Goal: Information Seeking & Learning: Learn about a topic

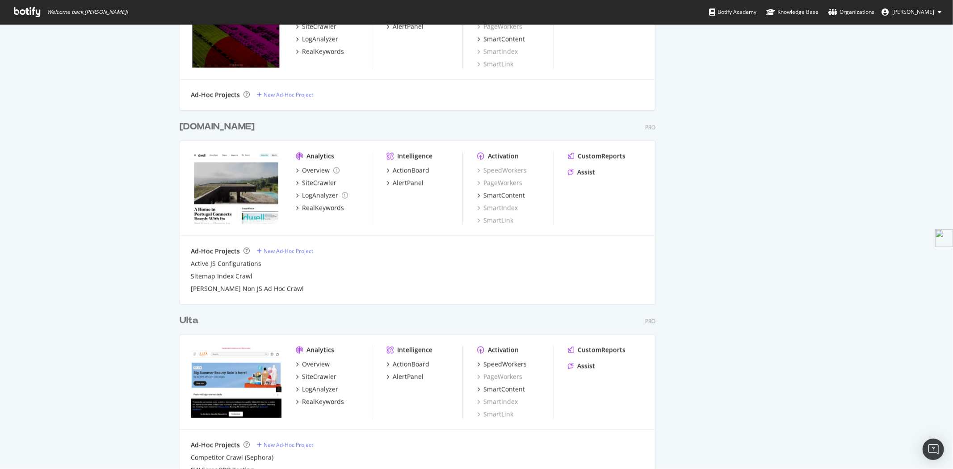
scroll to position [1437, 0]
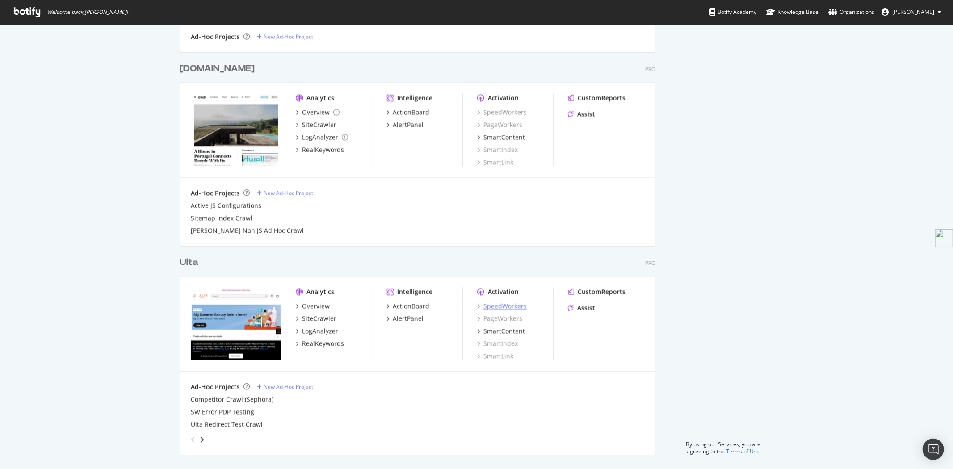
click at [511, 307] on div "SpeedWorkers" at bounding box center [504, 305] width 43 height 9
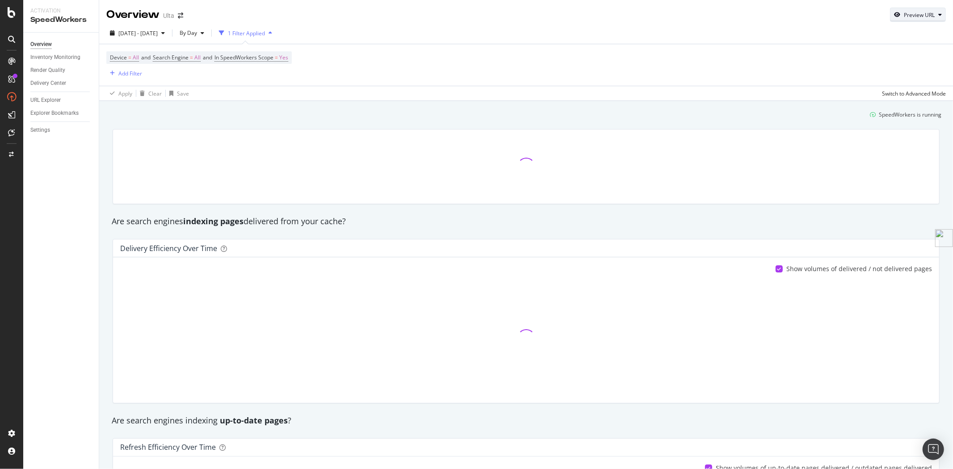
click at [901, 19] on div "Preview URL" at bounding box center [917, 14] width 55 height 13
click at [886, 52] on input "url" at bounding box center [882, 56] width 97 height 16
paste input "https://www.ulta.com/p/zero-cast-moisturizing-finish-sunscreen-pimprod2052428?s…"
type input "https://www.ulta.com/p/zero-cast-moisturizing-finish-sunscreen-pimprod2052428?s…"
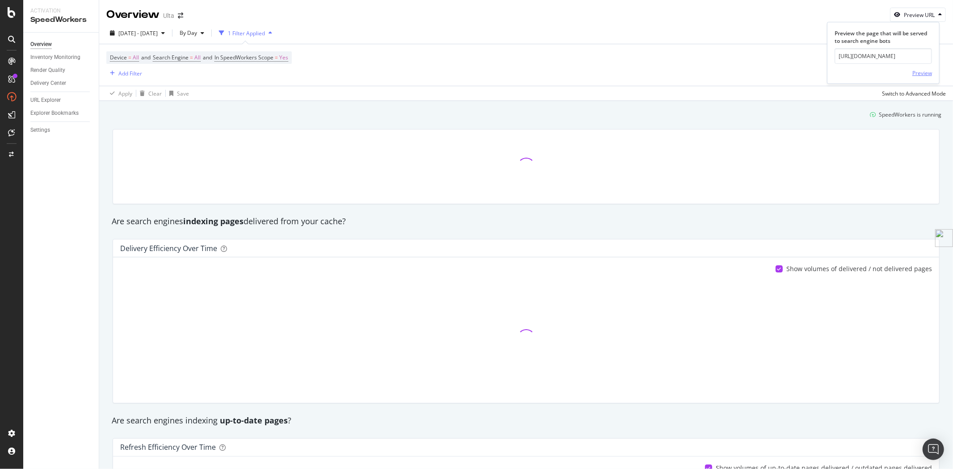
click at [921, 71] on div "Preview" at bounding box center [922, 73] width 20 height 8
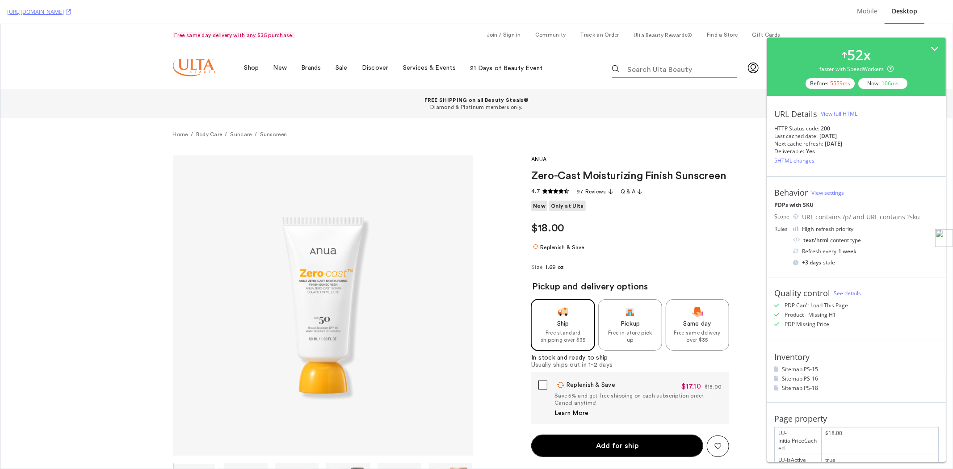
click at [831, 111] on div "View full HTML" at bounding box center [839, 114] width 37 height 8
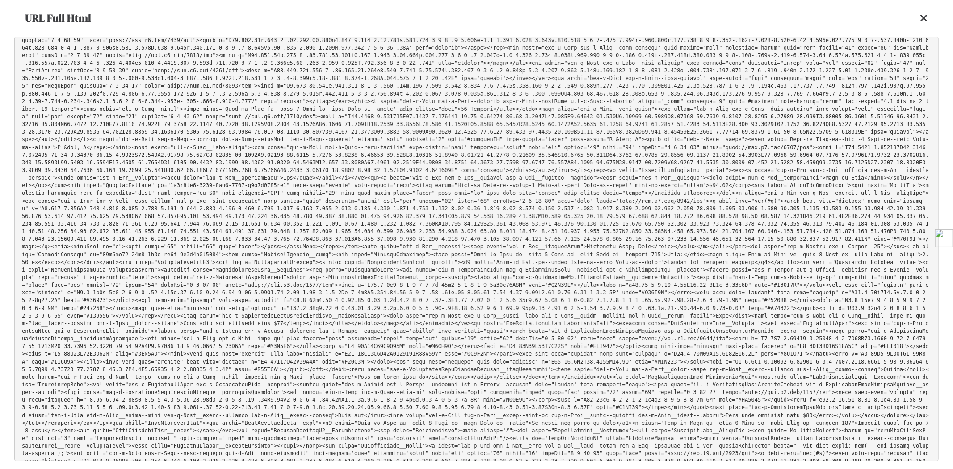
scroll to position [22698, 0]
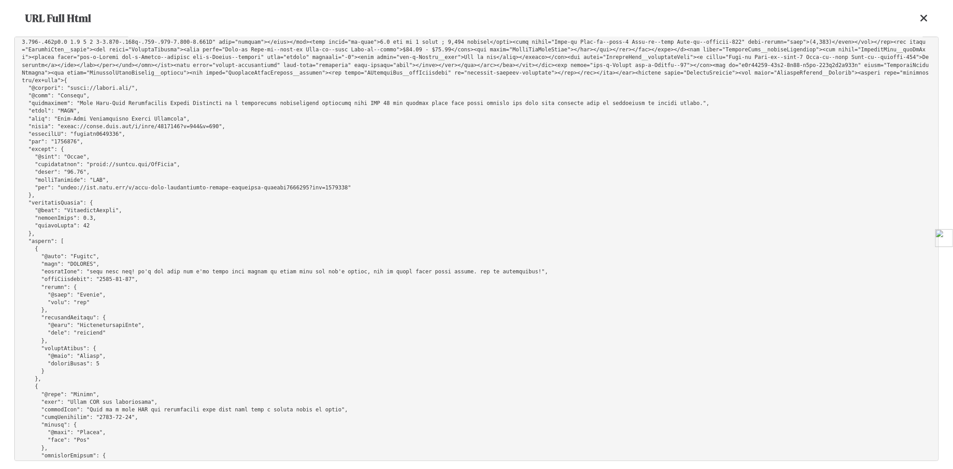
click at [923, 17] on icon at bounding box center [924, 18] width 8 height 11
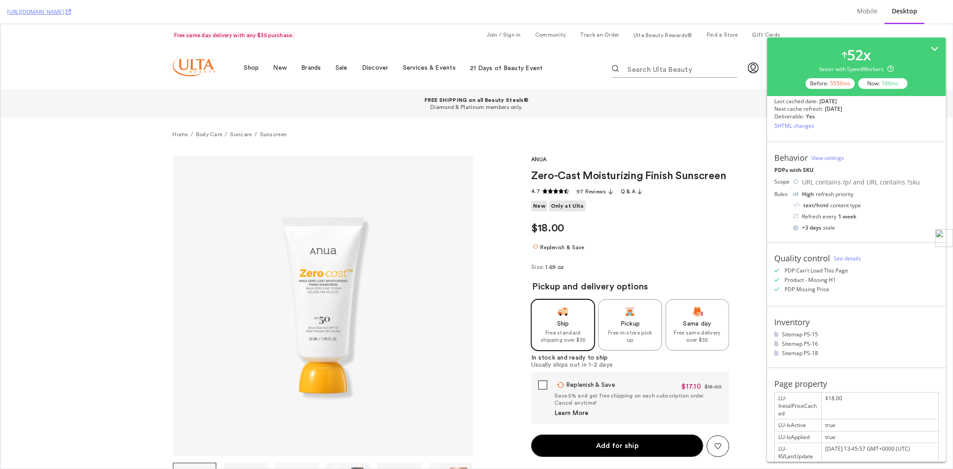
scroll to position [0, 0]
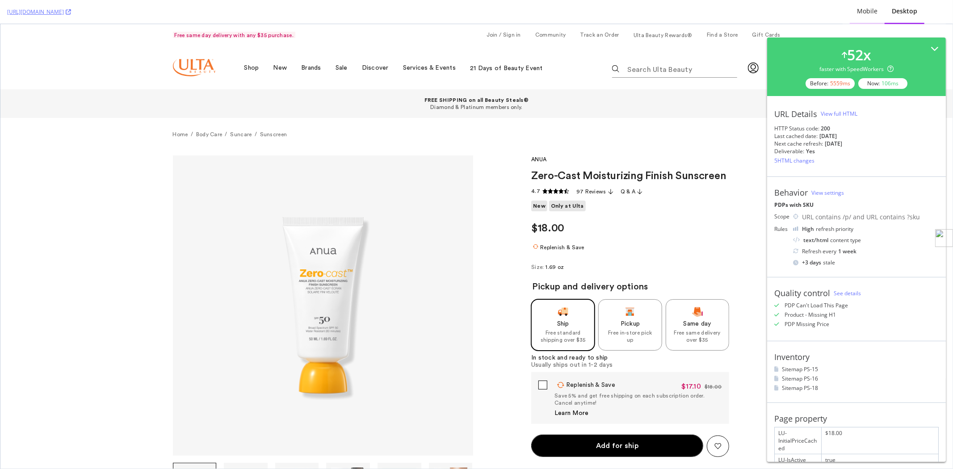
click at [869, 5] on div "Mobile" at bounding box center [867, 12] width 35 height 25
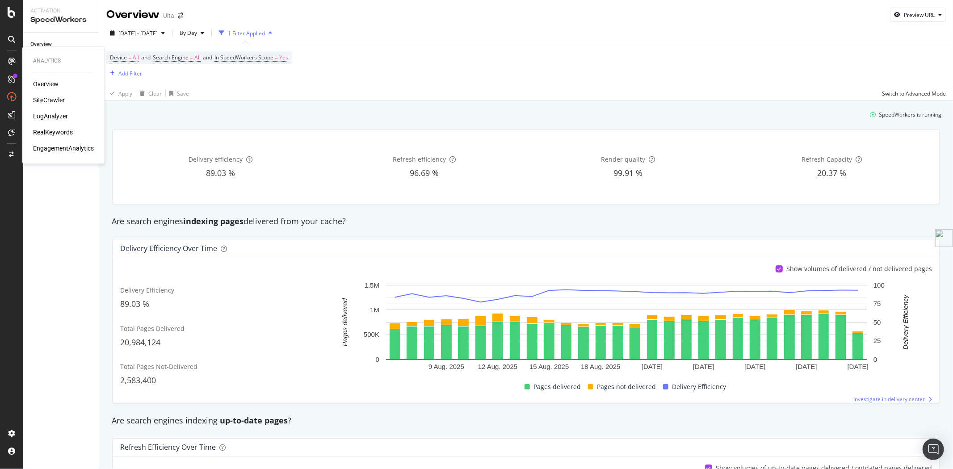
click at [59, 113] on div "LogAnalyzer" at bounding box center [50, 116] width 35 height 9
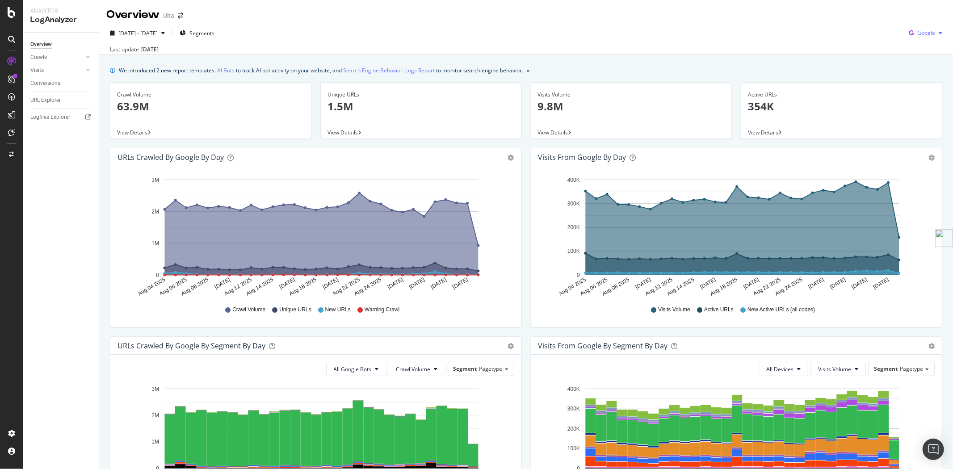
click at [917, 32] on span "Google" at bounding box center [926, 33] width 18 height 8
click at [930, 86] on span "OpenAI" at bounding box center [925, 84] width 33 height 8
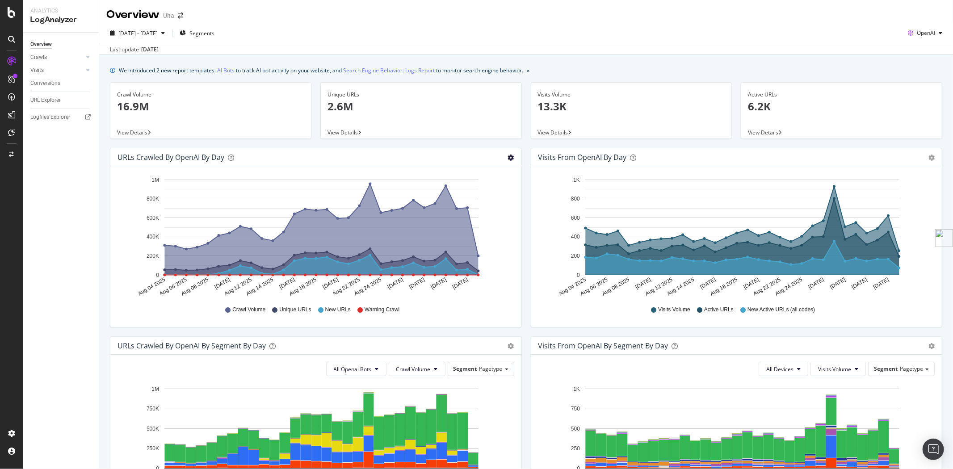
click at [508, 157] on icon "gear" at bounding box center [511, 158] width 6 height 6
click at [515, 250] on div "Hold CTRL while clicking to filter the report. Aug 04 2025 Aug 06 2025 Aug 08 2…" at bounding box center [315, 246] width 411 height 161
click at [158, 33] on span "2025 Aug. 4th - Sep. 2nd" at bounding box center [137, 33] width 39 height 8
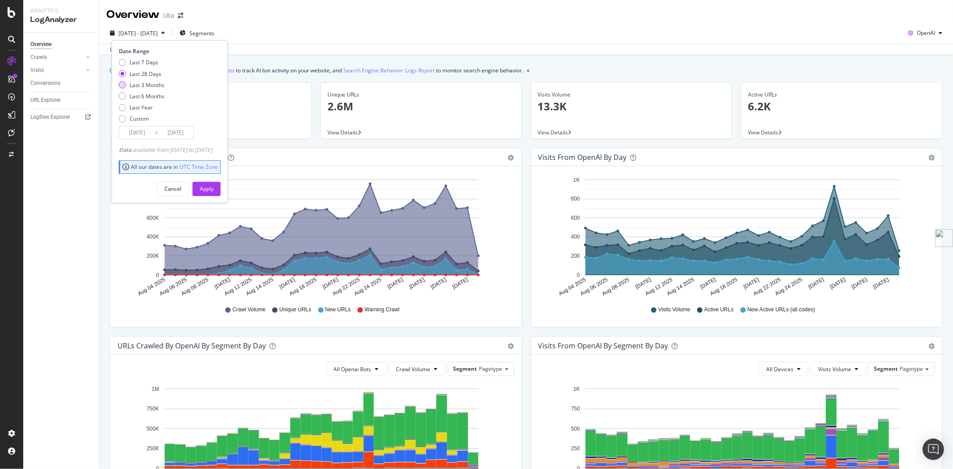
click at [150, 86] on div "Last 3 Months" at bounding box center [147, 85] width 35 height 8
type input "2025/06/03"
click at [214, 189] on div "Apply" at bounding box center [207, 189] width 14 height 8
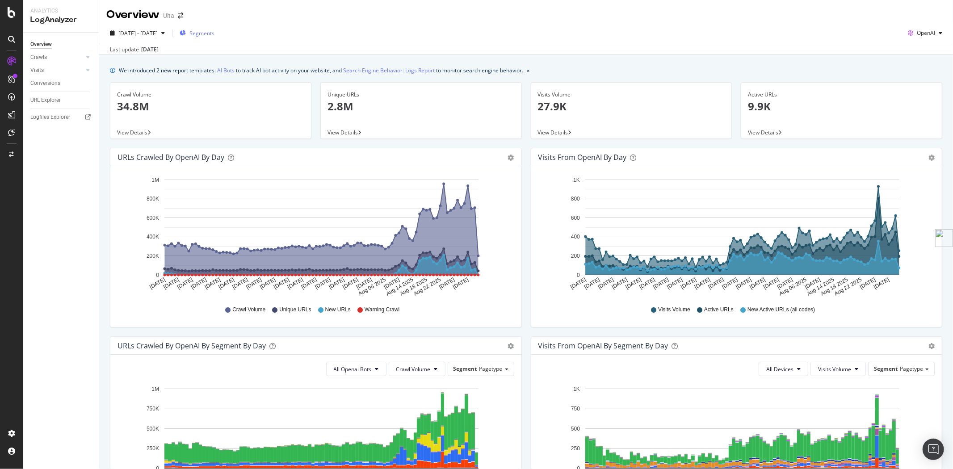
click at [214, 34] on span "Segments" at bounding box center [201, 33] width 25 height 8
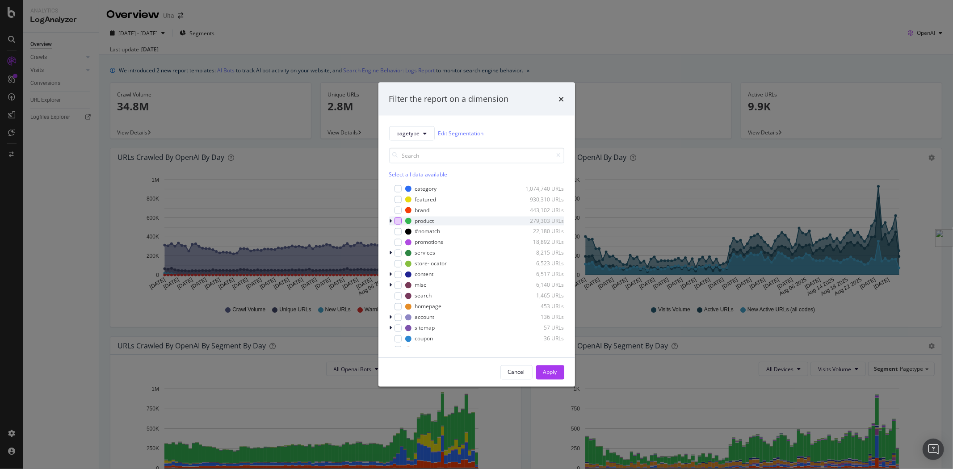
click at [398, 219] on div "modal" at bounding box center [397, 220] width 7 height 7
click at [552, 372] on div "Apply" at bounding box center [550, 372] width 14 height 8
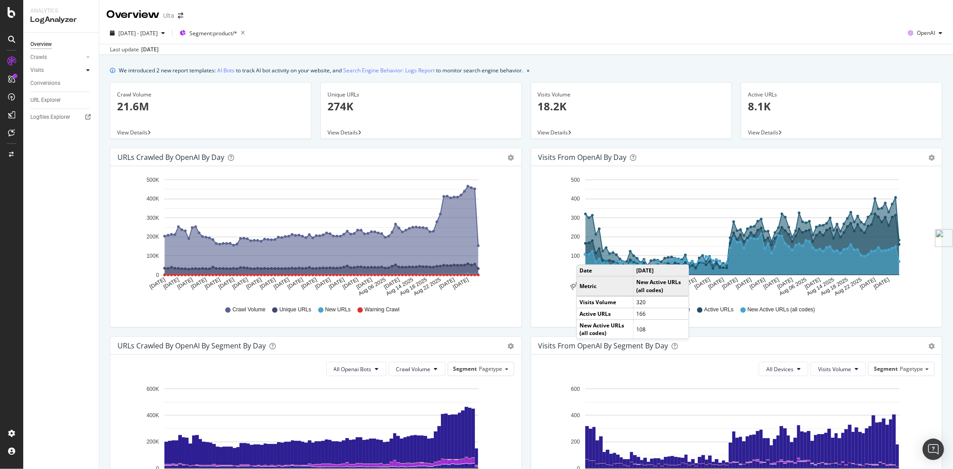
click at [88, 69] on icon at bounding box center [88, 69] width 4 height 5
click at [55, 86] on div "Daily Distribution" at bounding box center [55, 83] width 42 height 9
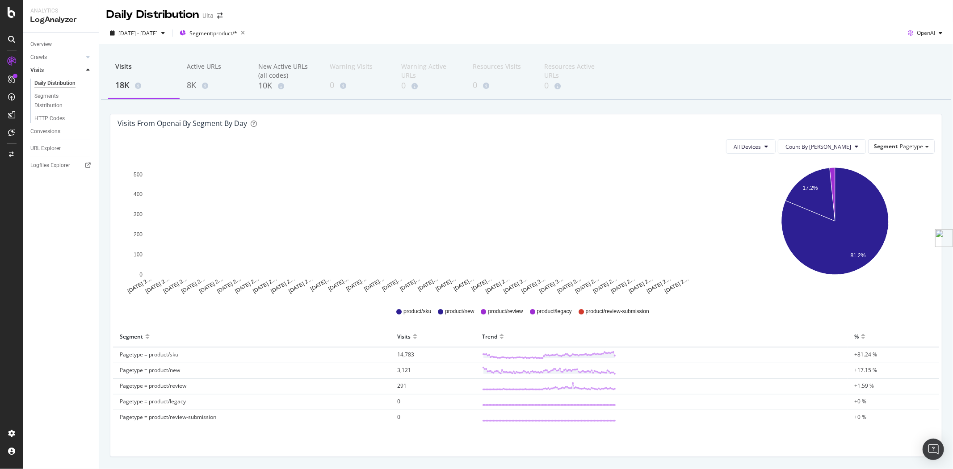
scroll to position [28, 0]
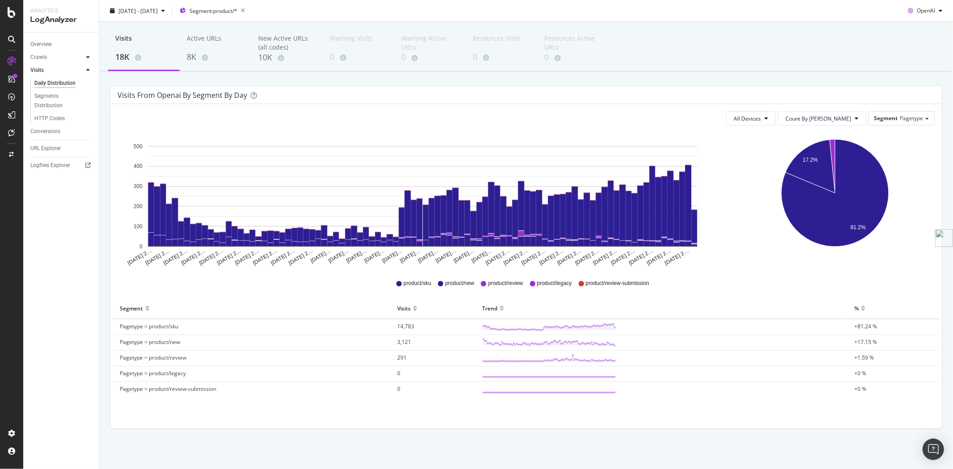
click at [88, 55] on icon at bounding box center [88, 56] width 4 height 5
click at [69, 67] on div "Daily Distribution" at bounding box center [55, 70] width 42 height 9
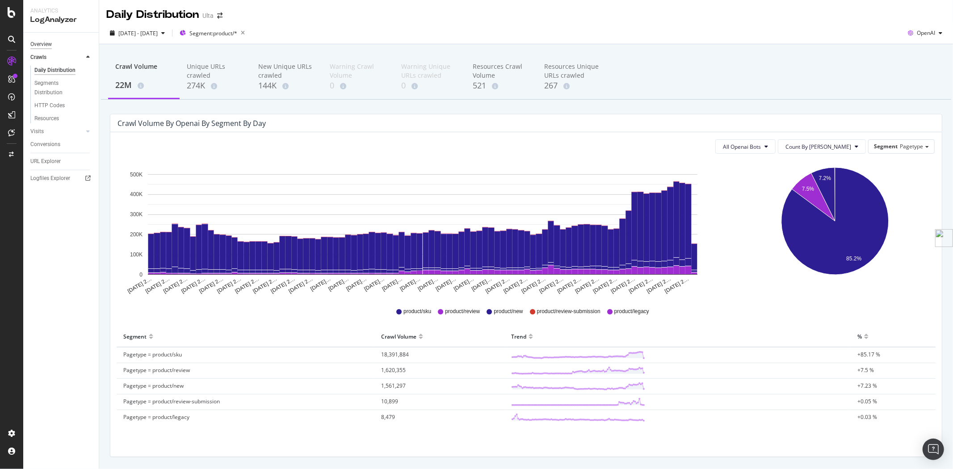
click at [50, 46] on div "Overview" at bounding box center [40, 44] width 21 height 9
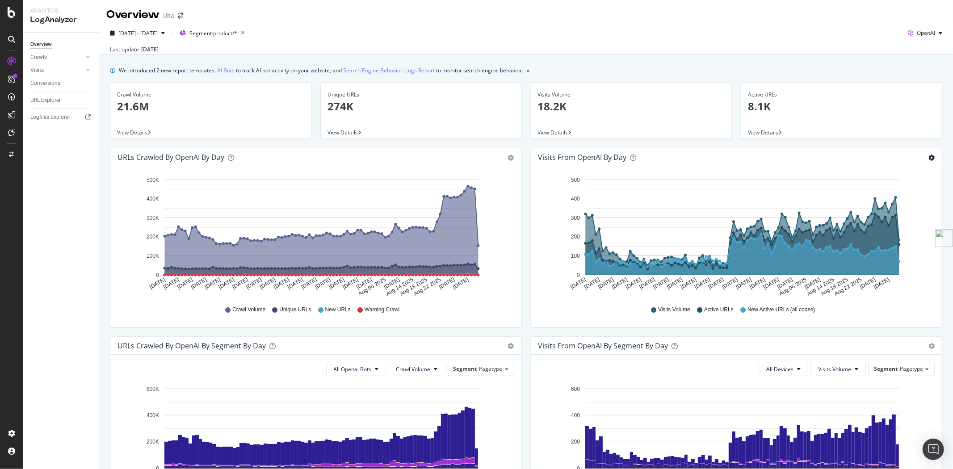
click at [514, 158] on icon "gear" at bounding box center [511, 158] width 6 height 6
click at [236, 31] on span "Segment: product/*" at bounding box center [213, 33] width 48 height 8
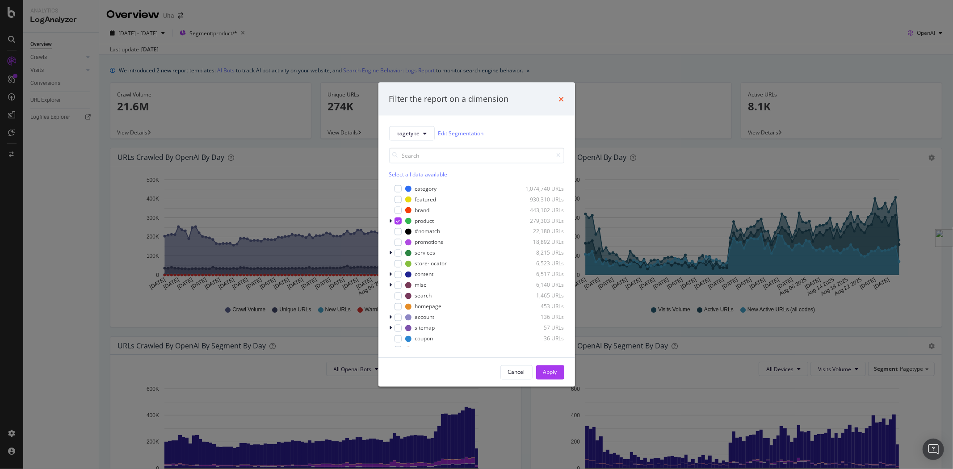
click at [561, 97] on icon "times" at bounding box center [561, 98] width 5 height 7
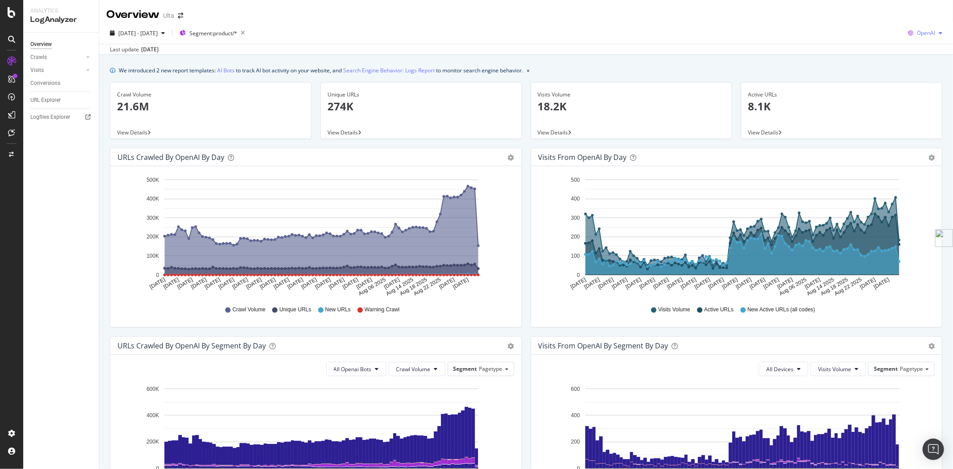
click at [912, 38] on div "OpenAI" at bounding box center [925, 32] width 42 height 13
click at [730, 55] on div "We introduced 2 new report templates: AI Bots to track AI bot activity on your …" at bounding box center [526, 400] width 854 height 690
click at [60, 98] on div "URL Explorer" at bounding box center [45, 100] width 30 height 9
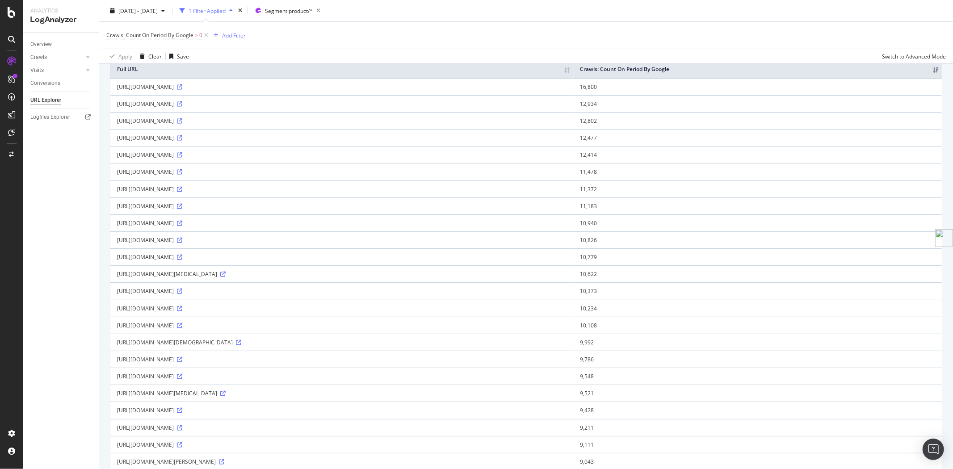
scroll to position [2, 0]
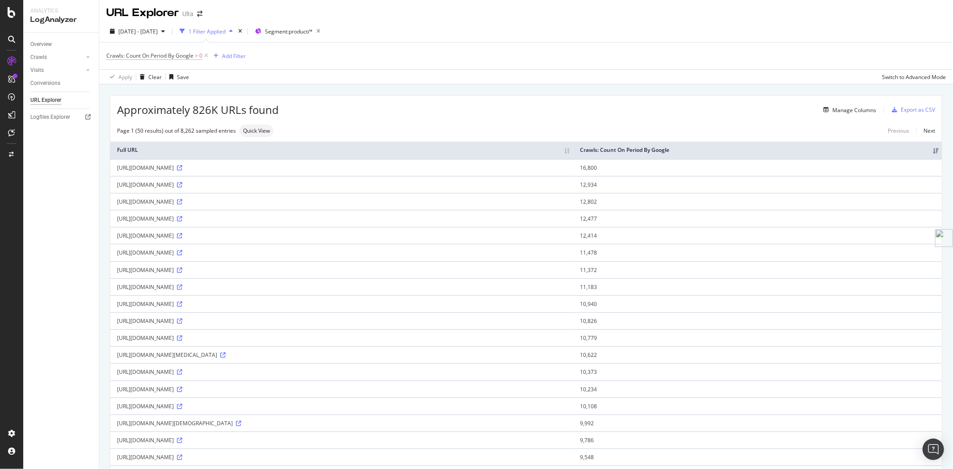
click at [162, 57] on span "Crawls: Count On Period By Google" at bounding box center [149, 56] width 87 height 8
click at [132, 79] on span "By Google" at bounding box center [126, 77] width 25 height 8
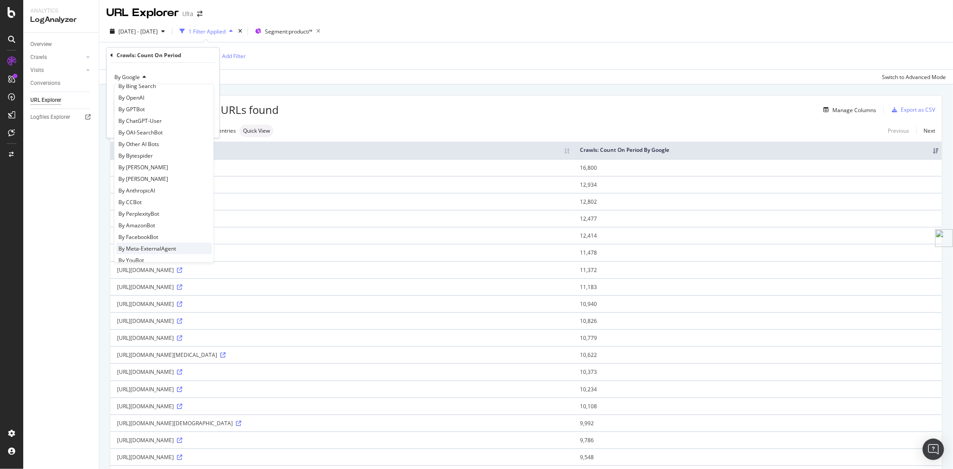
scroll to position [143, 0]
click at [167, 134] on div "By ChatGPT-User" at bounding box center [164, 138] width 96 height 12
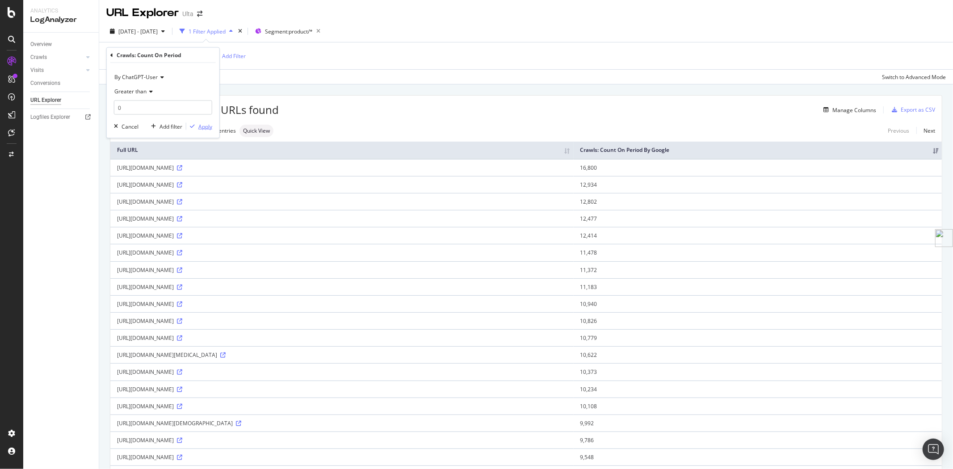
click at [205, 126] on div "Apply" at bounding box center [205, 126] width 14 height 8
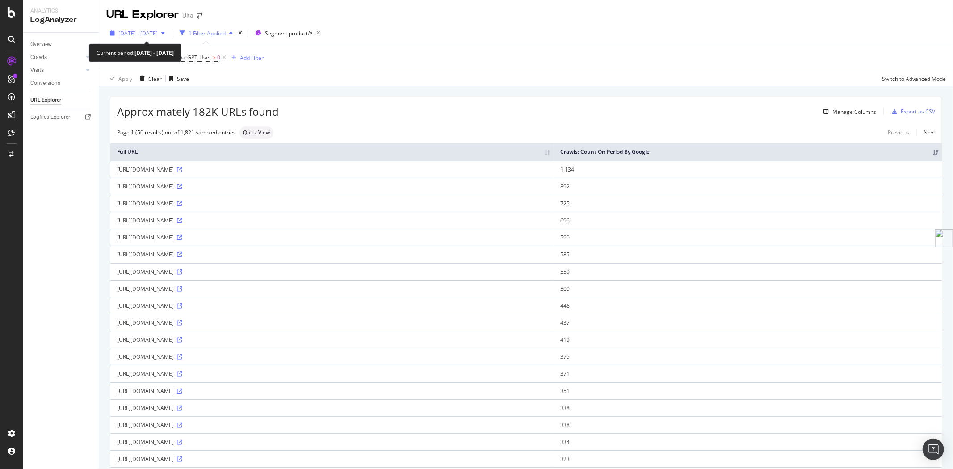
click at [149, 33] on span "2025 Jun. 3rd - Sep. 2nd" at bounding box center [137, 33] width 39 height 8
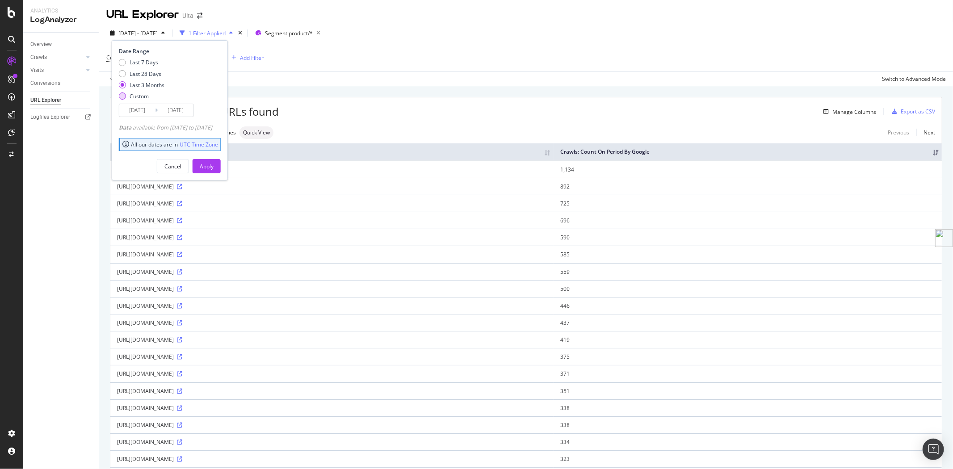
click at [135, 99] on div "Custom" at bounding box center [139, 96] width 19 height 8
click at [155, 109] on icon at bounding box center [156, 110] width 3 height 8
click at [150, 109] on input "2025/08/06" at bounding box center [137, 110] width 36 height 13
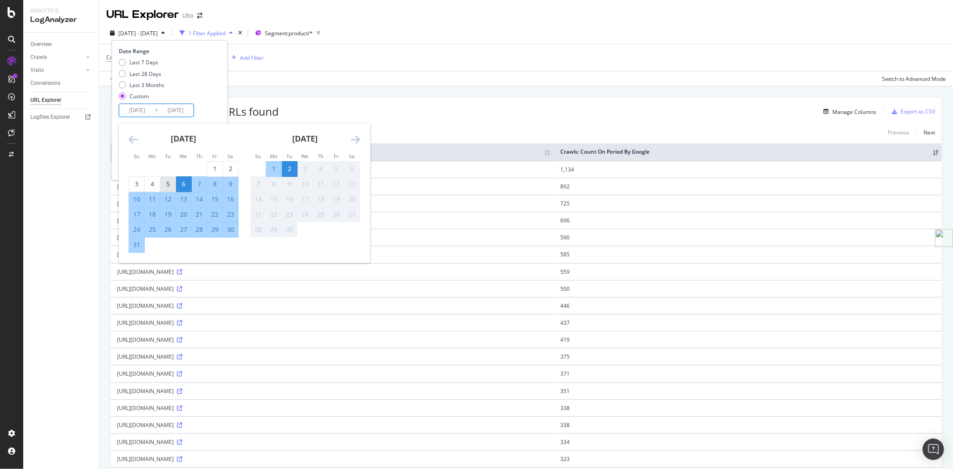
click at [170, 186] on div "5" at bounding box center [167, 184] width 15 height 9
type input "2025/08/05"
click at [273, 170] on div "1" at bounding box center [273, 168] width 15 height 9
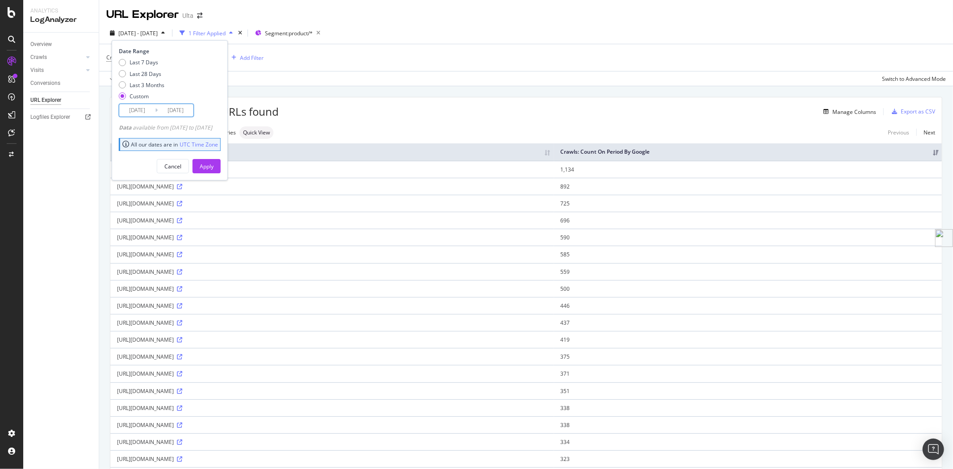
click at [189, 110] on input "2025/09/01" at bounding box center [176, 110] width 36 height 13
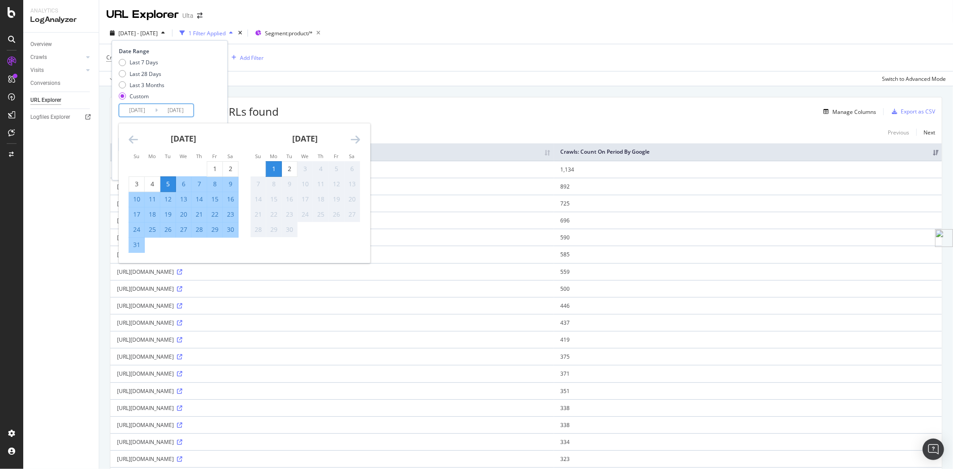
click at [141, 244] on div "31" at bounding box center [136, 244] width 15 height 9
type input "2025/08/31"
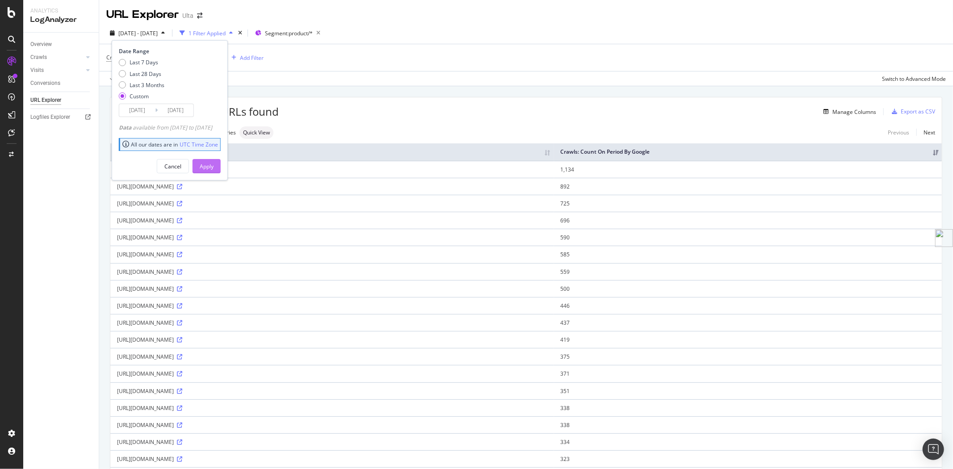
click at [214, 168] on div "Apply" at bounding box center [207, 167] width 14 height 8
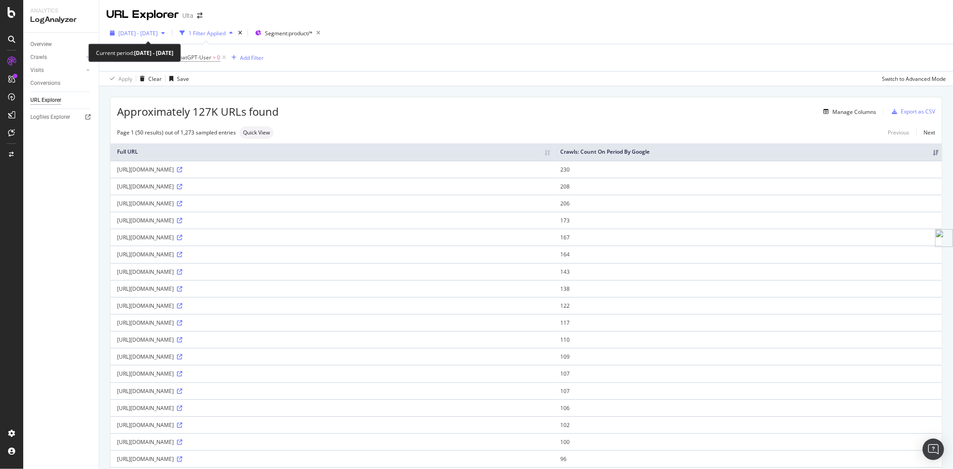
click at [158, 33] on span "2025 Aug. 5th - Aug. 31st" at bounding box center [137, 33] width 39 height 8
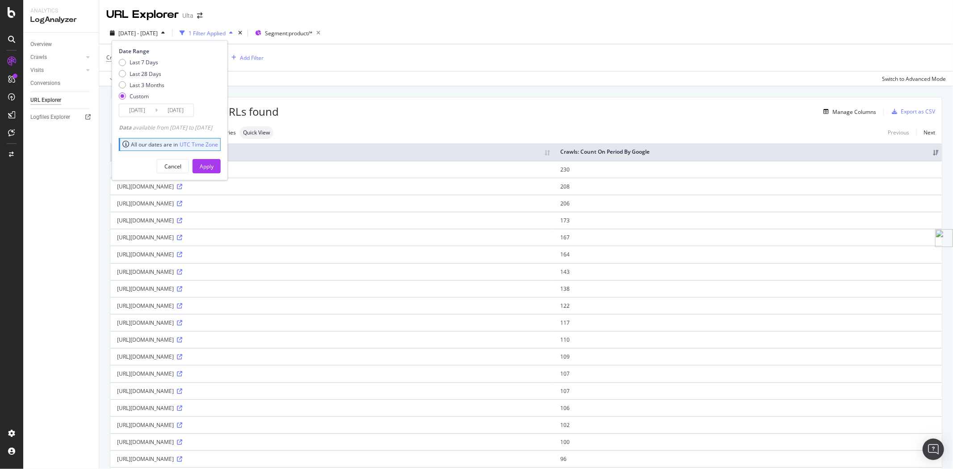
click at [211, 83] on div "Last 7 Days Last 28 Days Last 3 Months Custom" at bounding box center [169, 81] width 100 height 45
click at [353, 76] on div "Apply Clear Save Switch to Advanced Mode" at bounding box center [526, 78] width 854 height 15
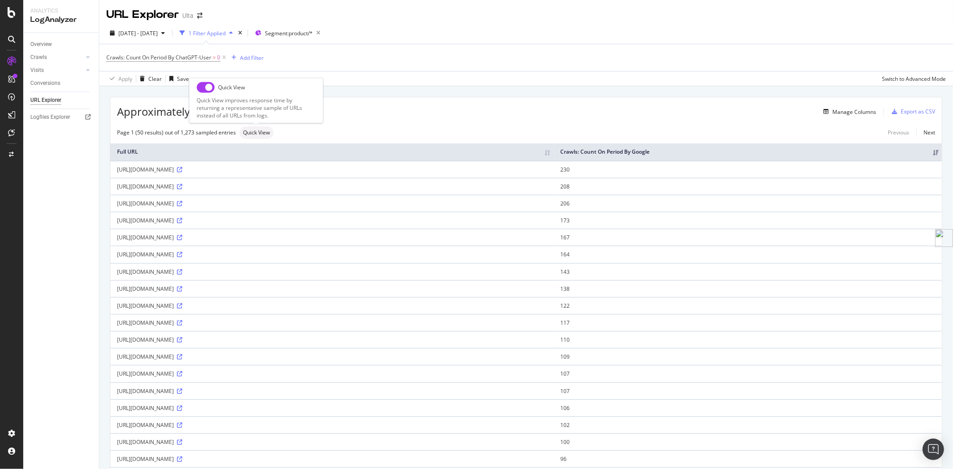
click at [203, 88] on input "checkbox" at bounding box center [206, 87] width 18 height 11
checkbox input "true"
click at [905, 113] on div "Export as CSV" at bounding box center [917, 112] width 34 height 8
click at [43, 41] on div "Overview" at bounding box center [40, 44] width 21 height 9
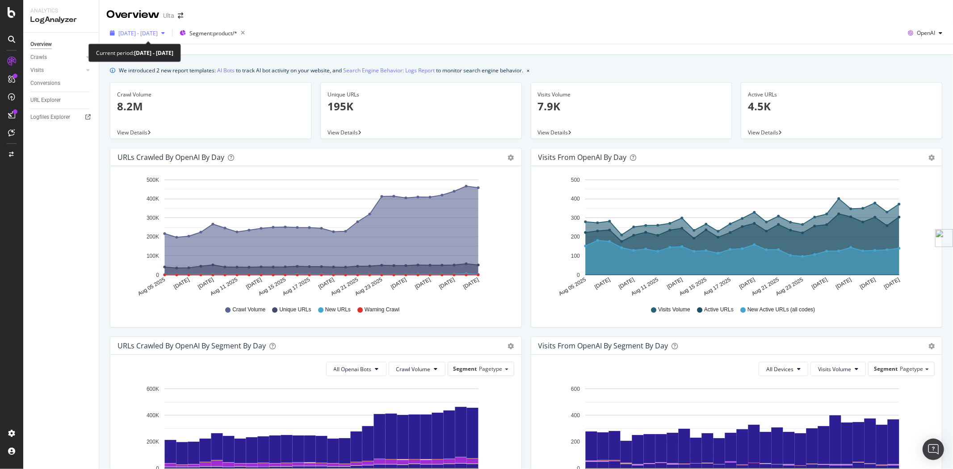
click at [158, 34] on span "2025 Aug. 5th - Aug. 31st" at bounding box center [137, 33] width 39 height 8
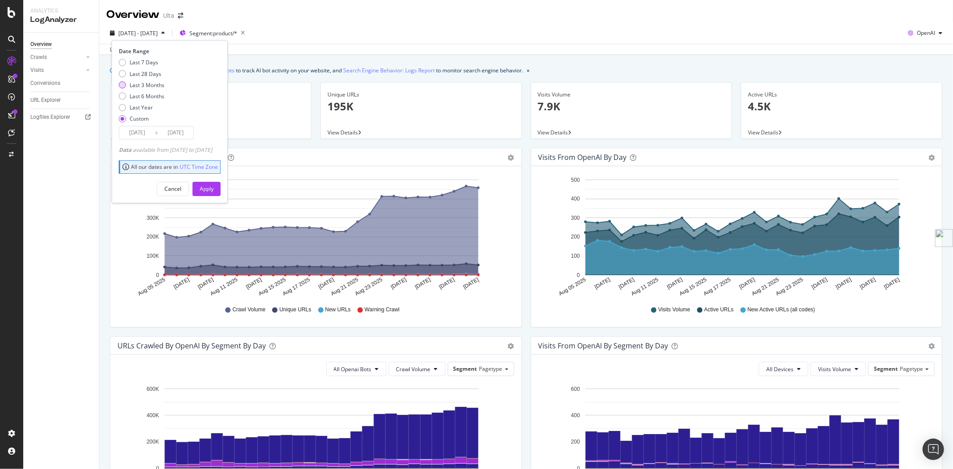
click at [150, 84] on div "Last 3 Months" at bounding box center [147, 85] width 35 height 8
type input "2025/06/03"
type input "2025/09/02"
click at [221, 185] on button "Apply" at bounding box center [207, 189] width 28 height 14
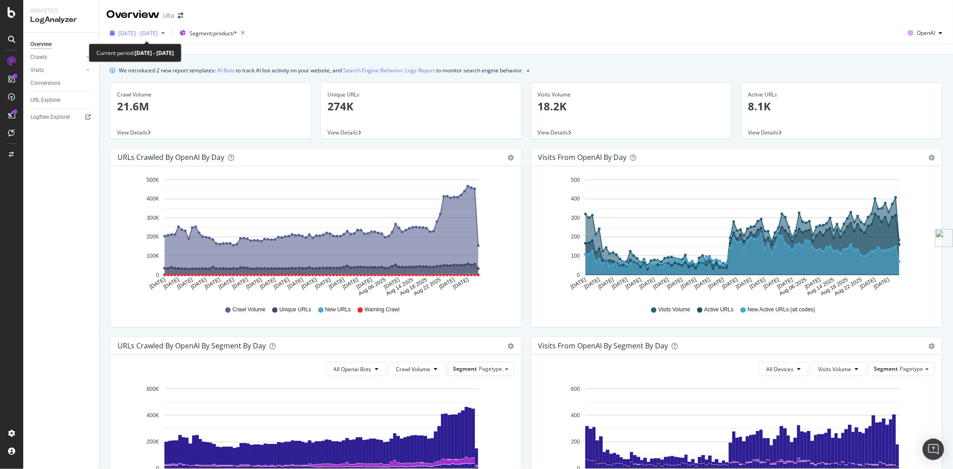
click at [158, 30] on span "2025 Jun. 3rd - Sep. 2nd" at bounding box center [137, 33] width 39 height 8
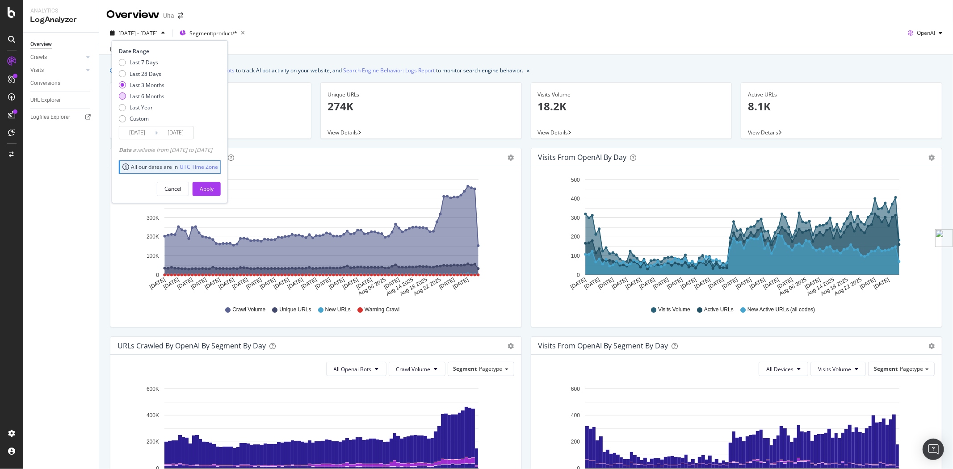
click at [150, 95] on div "Last 6 Months" at bounding box center [147, 96] width 35 height 8
type input "2025/03/03"
drag, startPoint x: 222, startPoint y: 189, endPoint x: 613, endPoint y: 146, distance: 393.2
click at [214, 189] on div "Apply" at bounding box center [207, 189] width 14 height 8
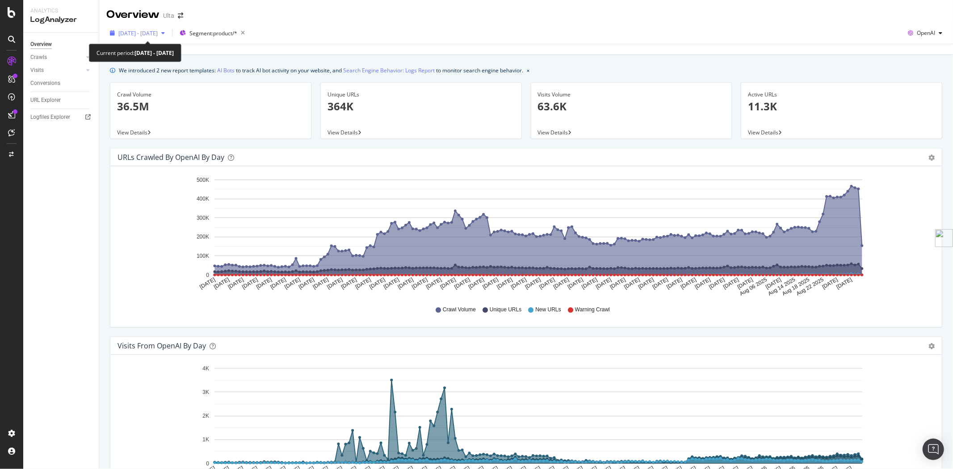
click at [158, 29] on span "2025 Mar. 3rd - Sep. 2nd" at bounding box center [137, 33] width 39 height 8
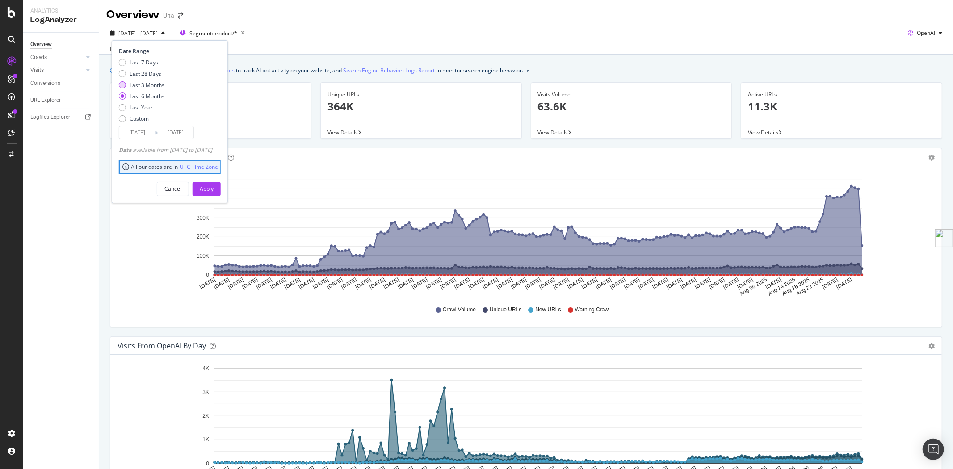
click at [143, 82] on div "Last 3 Months" at bounding box center [147, 85] width 35 height 8
type input "2025/06/03"
click at [214, 188] on div "Apply" at bounding box center [207, 189] width 14 height 8
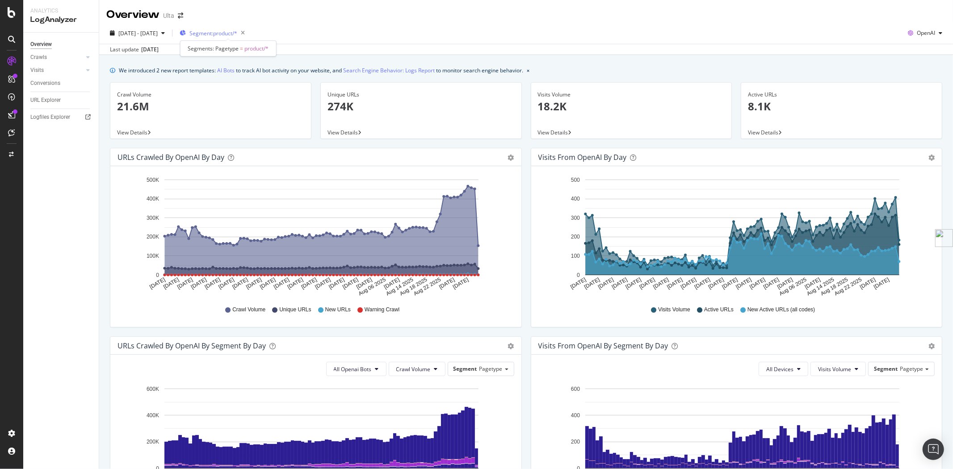
click at [237, 35] on span "Segment: product/*" at bounding box center [213, 33] width 48 height 8
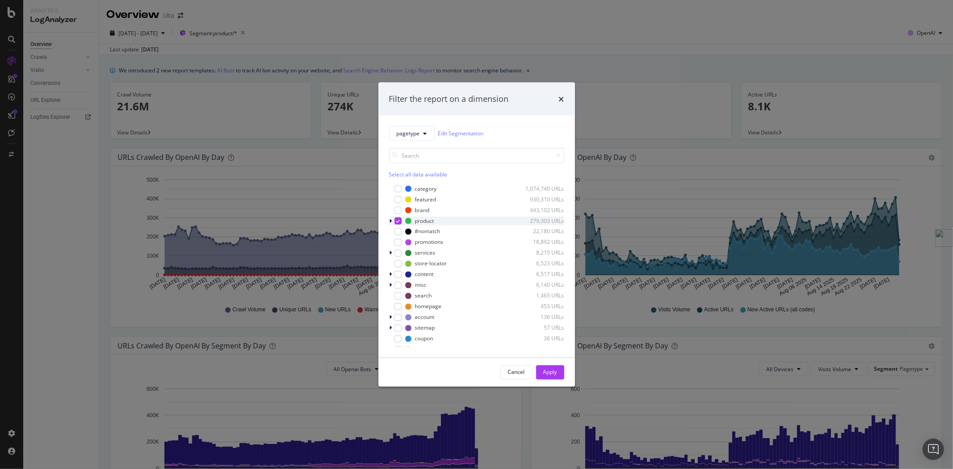
click at [390, 222] on icon "modal" at bounding box center [390, 220] width 3 height 5
click at [399, 222] on icon "modal" at bounding box center [398, 220] width 4 height 4
click at [404, 252] on div "modal" at bounding box center [403, 252] width 7 height 7
click at [553, 371] on div "Apply" at bounding box center [550, 372] width 14 height 8
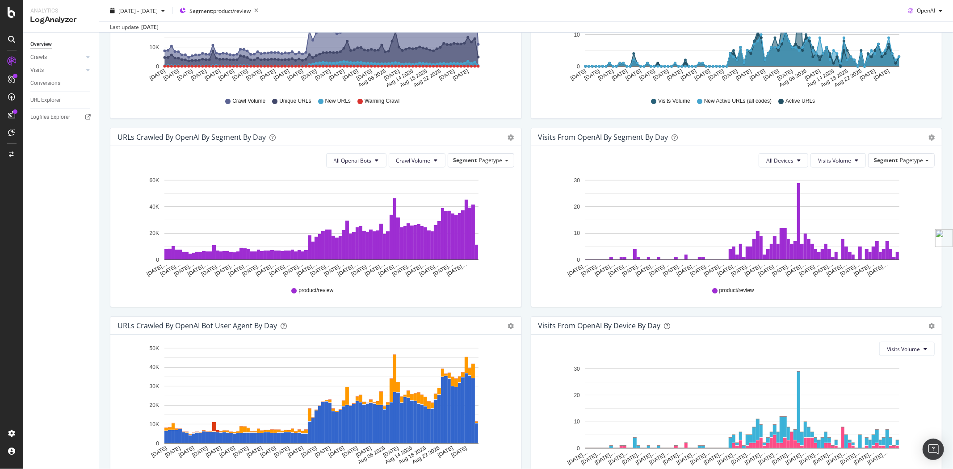
scroll to position [127, 0]
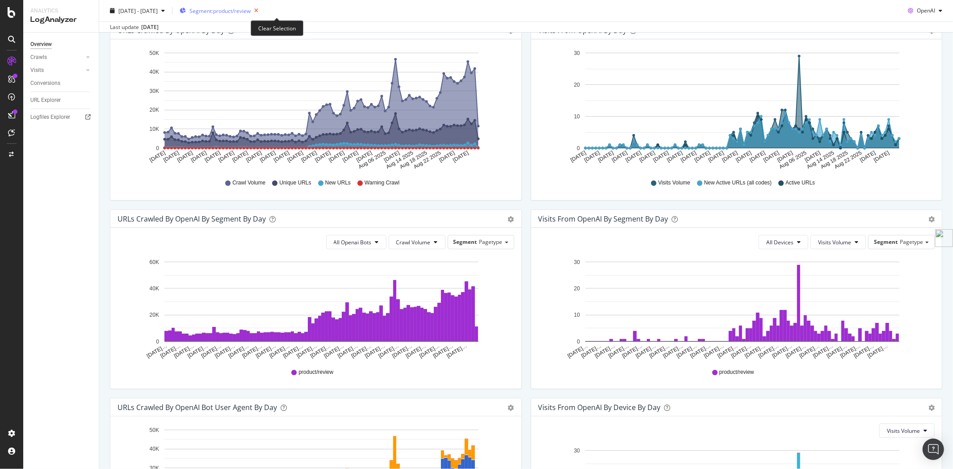
click at [262, 9] on icon "button" at bounding box center [256, 10] width 11 height 13
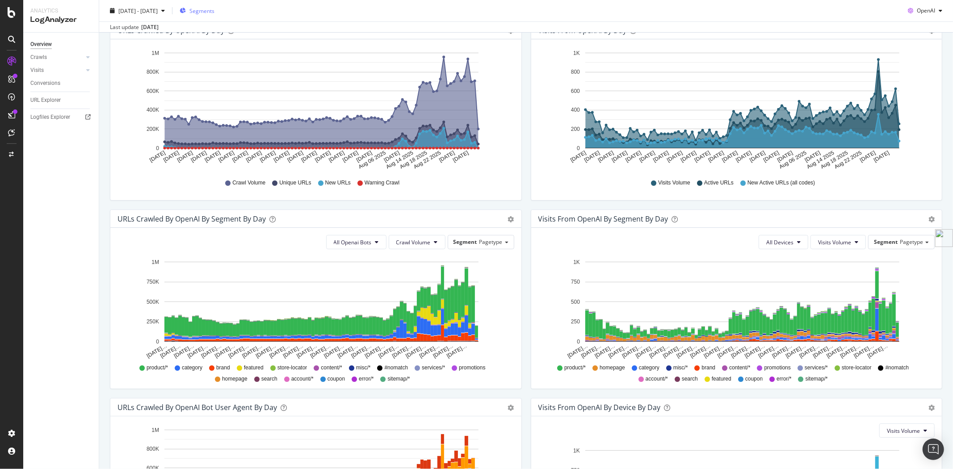
click at [214, 13] on span "Segments" at bounding box center [201, 11] width 25 height 8
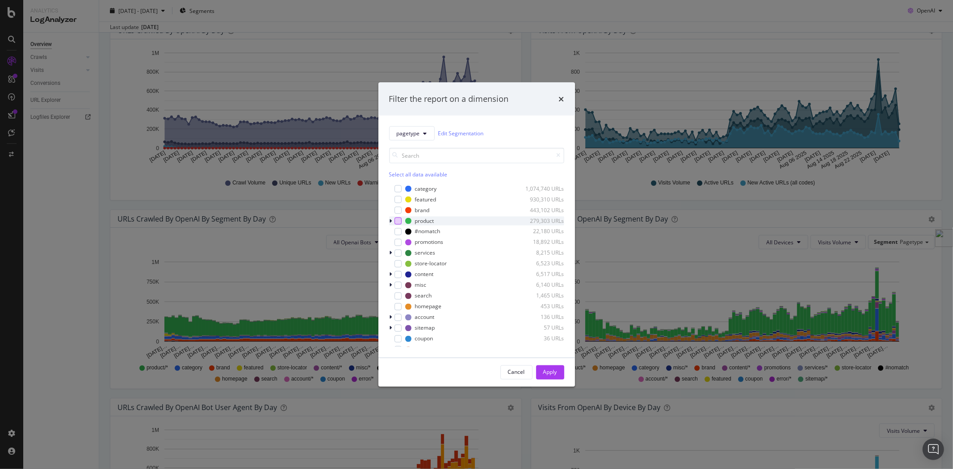
click at [399, 222] on div "modal" at bounding box center [397, 220] width 7 height 7
click at [558, 368] on button "Apply" at bounding box center [550, 372] width 28 height 14
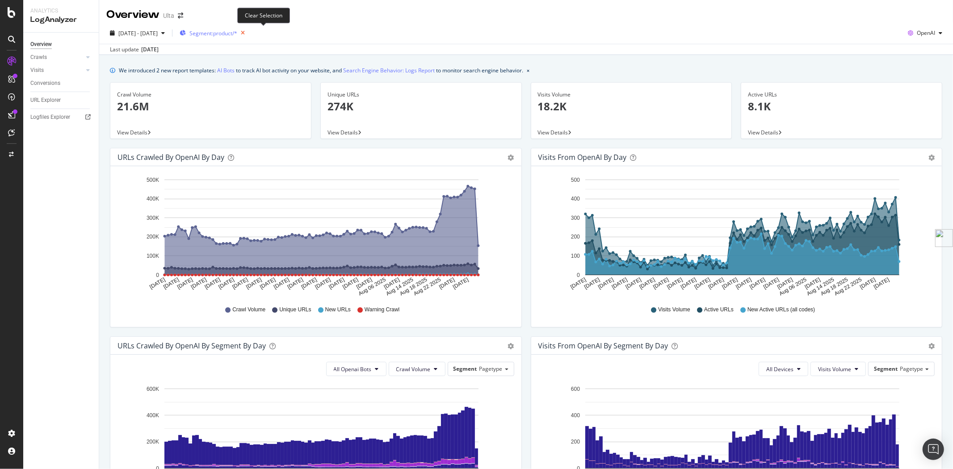
click at [248, 30] on icon "button" at bounding box center [242, 33] width 11 height 13
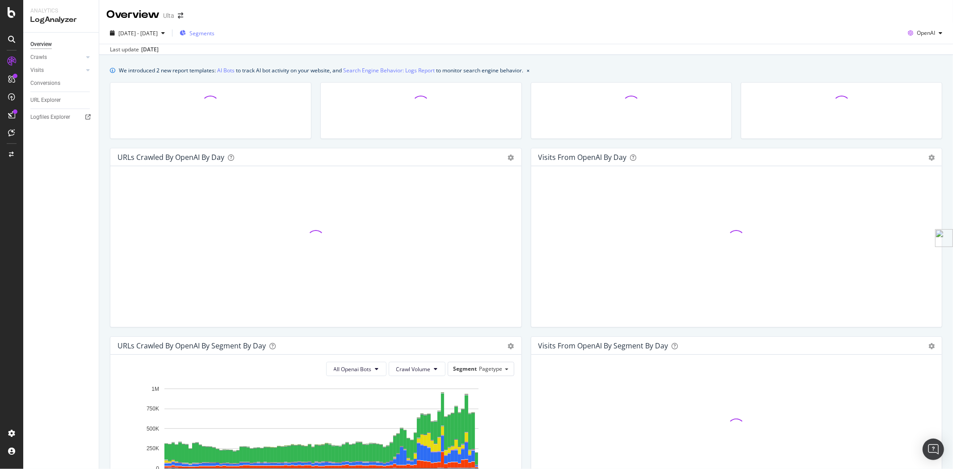
click at [214, 34] on span "Segments" at bounding box center [201, 33] width 25 height 8
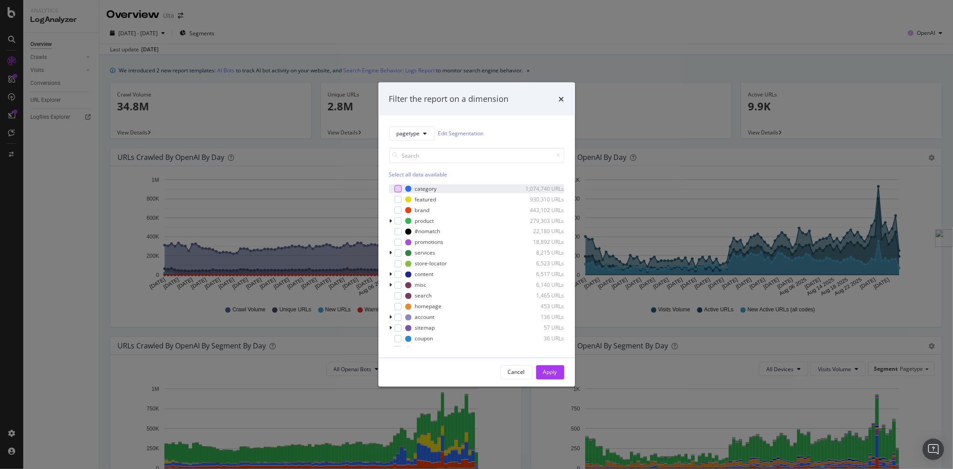
click at [400, 185] on div "modal" at bounding box center [397, 188] width 7 height 7
drag, startPoint x: 552, startPoint y: 376, endPoint x: 586, endPoint y: 360, distance: 37.8
click at [553, 376] on div "Apply" at bounding box center [550, 371] width 14 height 13
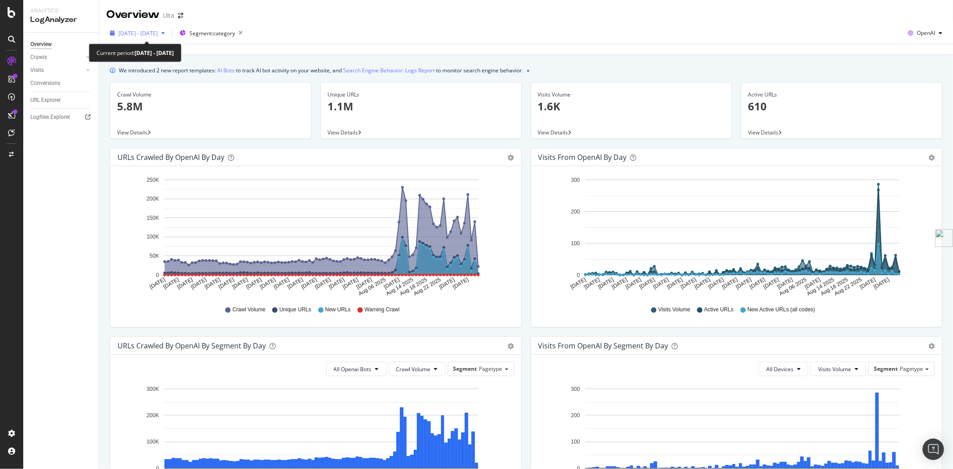
click at [152, 33] on span "2025 Jun. 3rd - Sep. 2nd" at bounding box center [137, 33] width 39 height 8
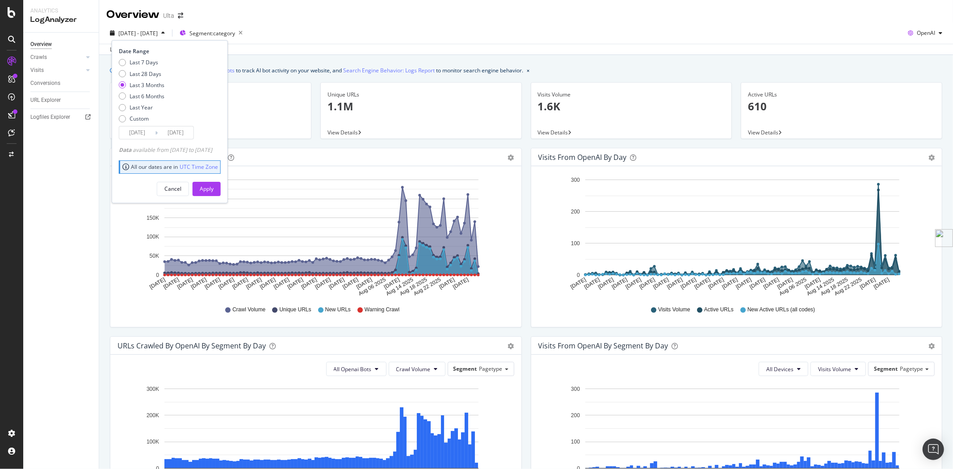
click at [184, 134] on input "2025/09/02" at bounding box center [176, 132] width 36 height 13
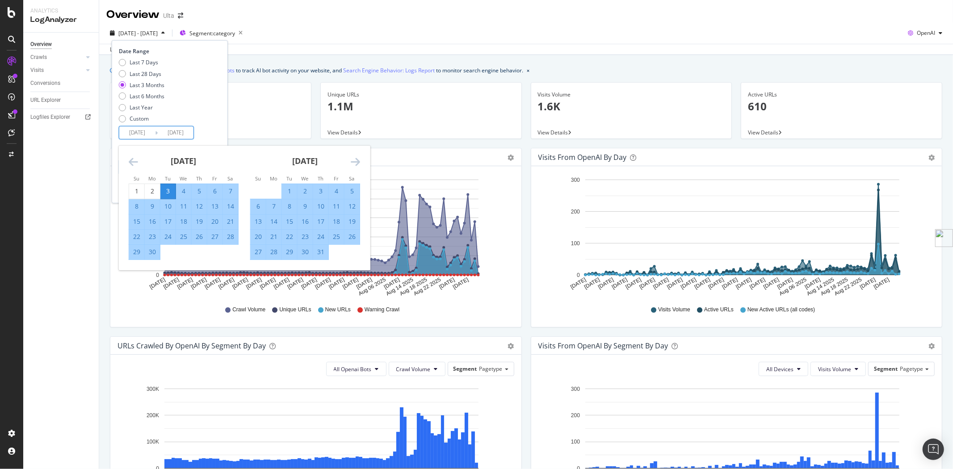
click at [355, 161] on icon "Move forward to switch to the next month." at bounding box center [355, 161] width 9 height 11
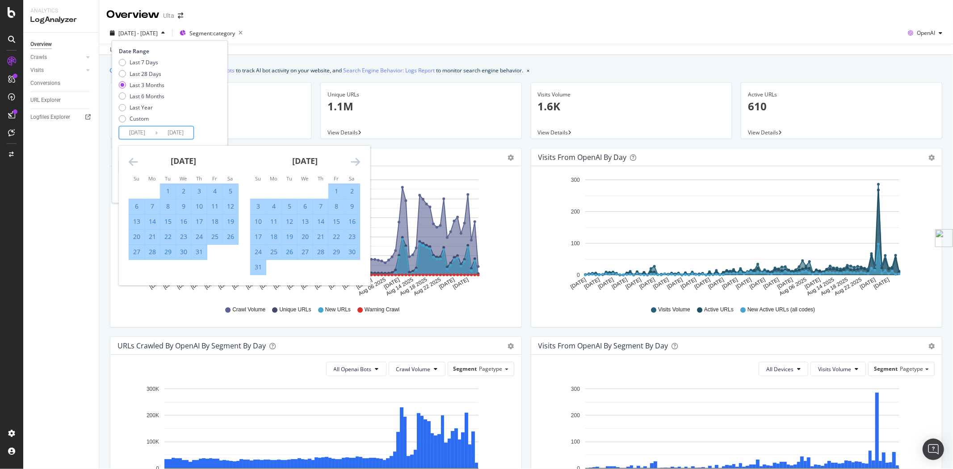
click at [288, 248] on div "26" at bounding box center [289, 251] width 15 height 9
type input "2025/08/26"
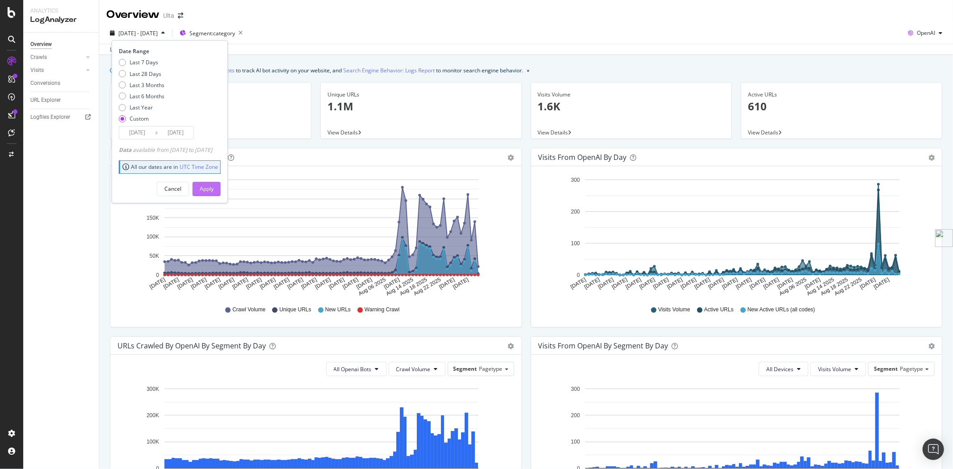
click at [214, 194] on div "Apply" at bounding box center [207, 188] width 14 height 13
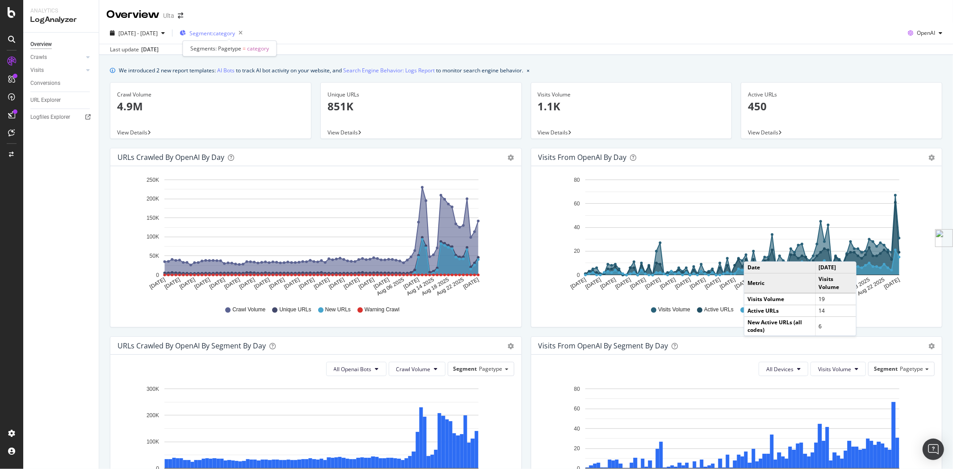
click at [235, 31] on span "Segment: category" at bounding box center [212, 33] width 46 height 8
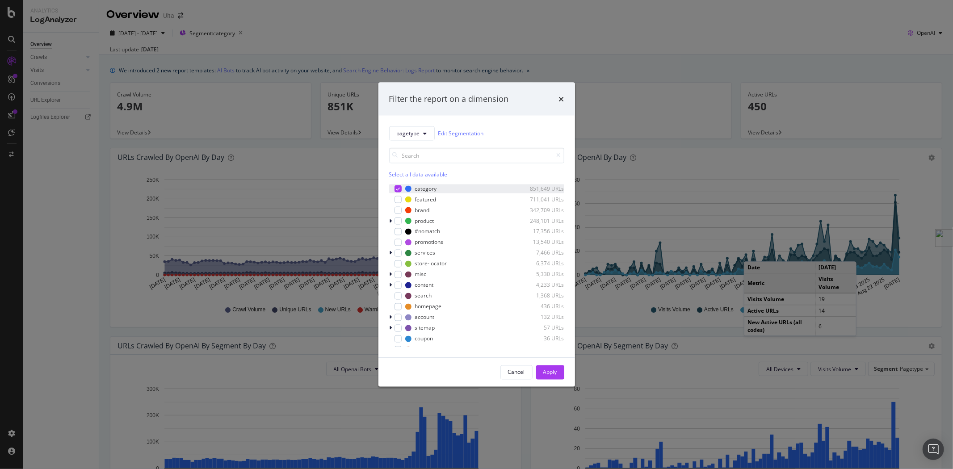
click at [398, 190] on icon "modal" at bounding box center [398, 188] width 4 height 4
click at [399, 208] on div "modal" at bounding box center [397, 209] width 7 height 7
click at [540, 373] on button "Apply" at bounding box center [550, 372] width 28 height 14
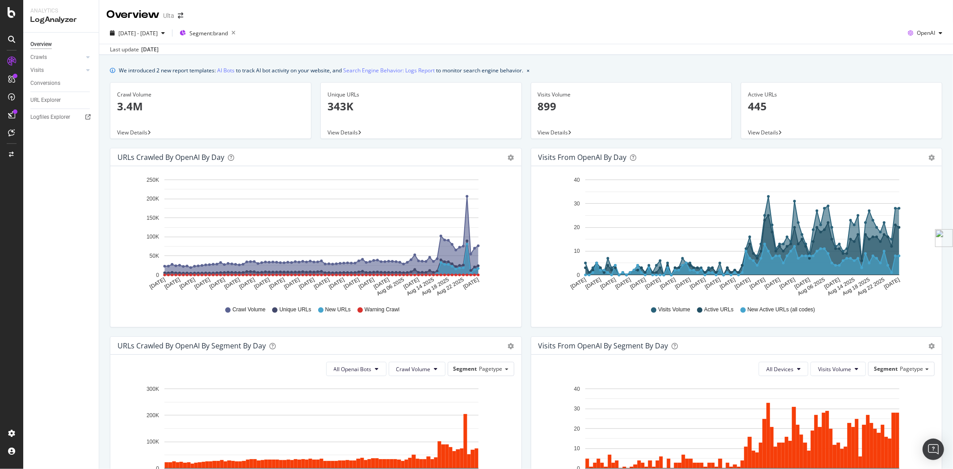
drag, startPoint x: 523, startPoint y: 258, endPoint x: 528, endPoint y: 257, distance: 5.1
click at [526, 258] on div "Visits from OpenAI by day Area Table Hold CTRL while clicking to filter the rep…" at bounding box center [736, 242] width 421 height 188
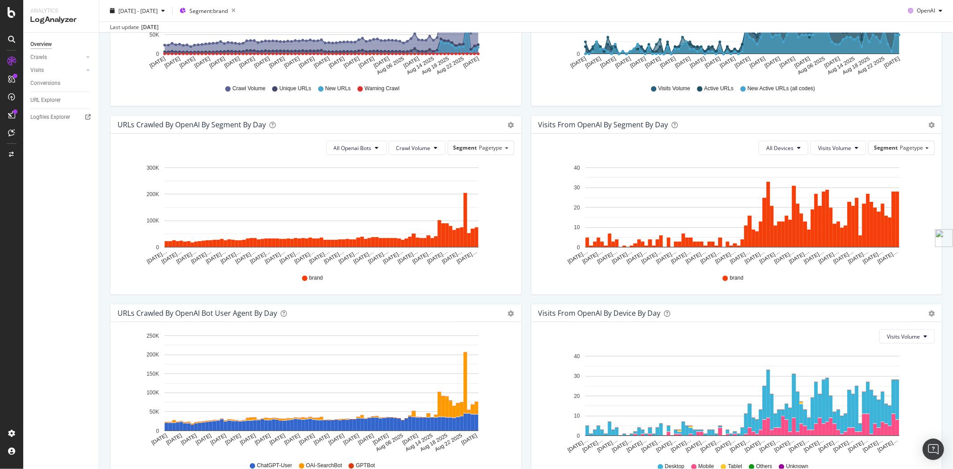
scroll to position [276, 0]
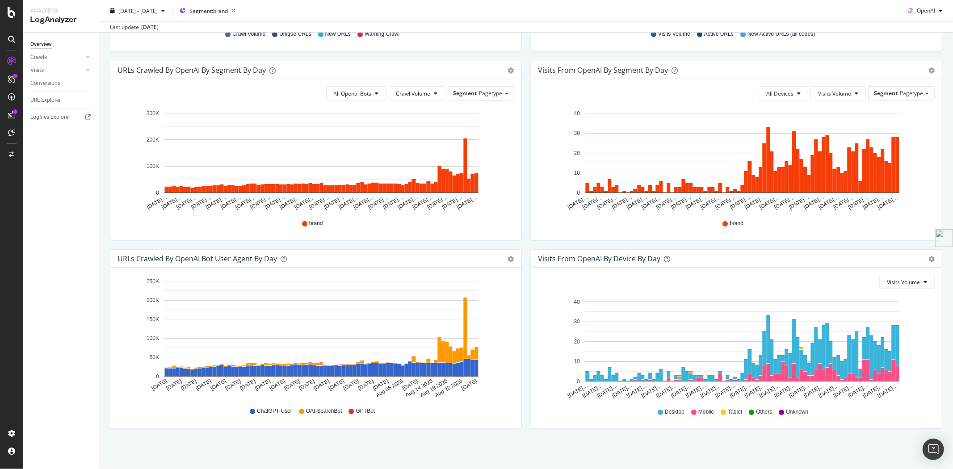
click at [520, 329] on div "URLs Crawled by OpenAI bot User Agent By Day Timeline (by Value) Timeline (by P…" at bounding box center [315, 343] width 421 height 188
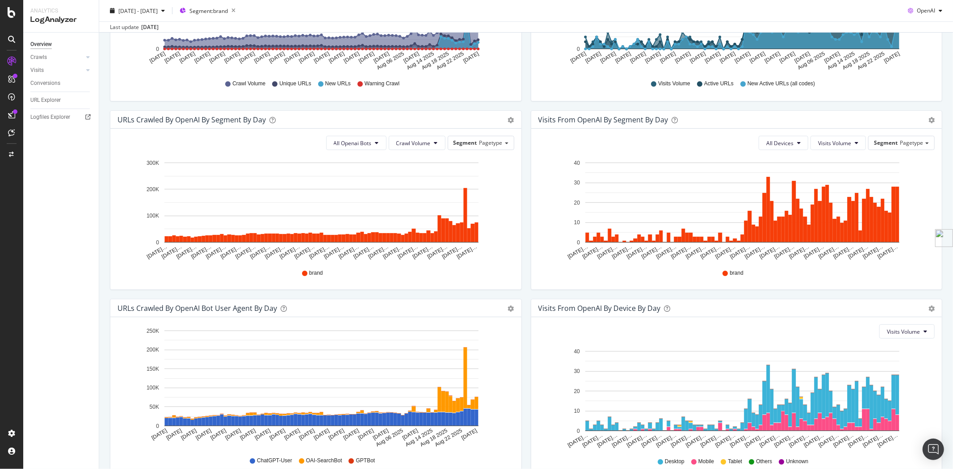
scroll to position [0, 0]
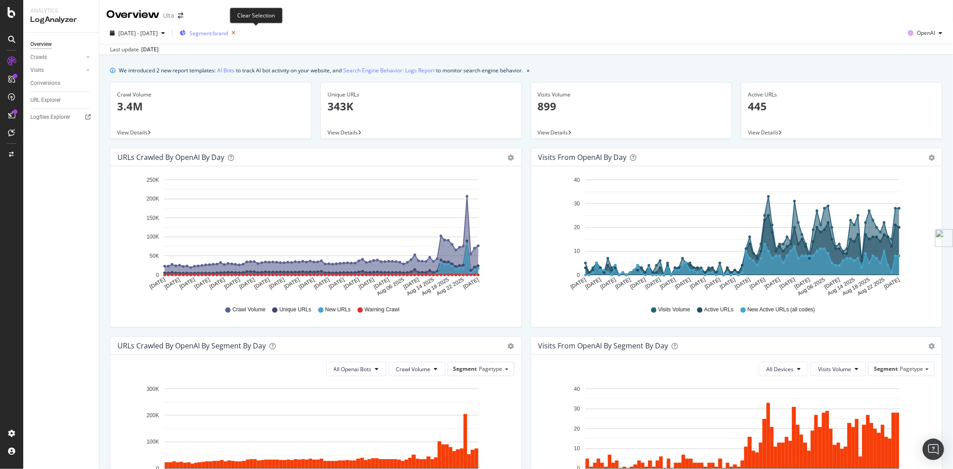
click at [239, 32] on icon "button" at bounding box center [233, 33] width 11 height 13
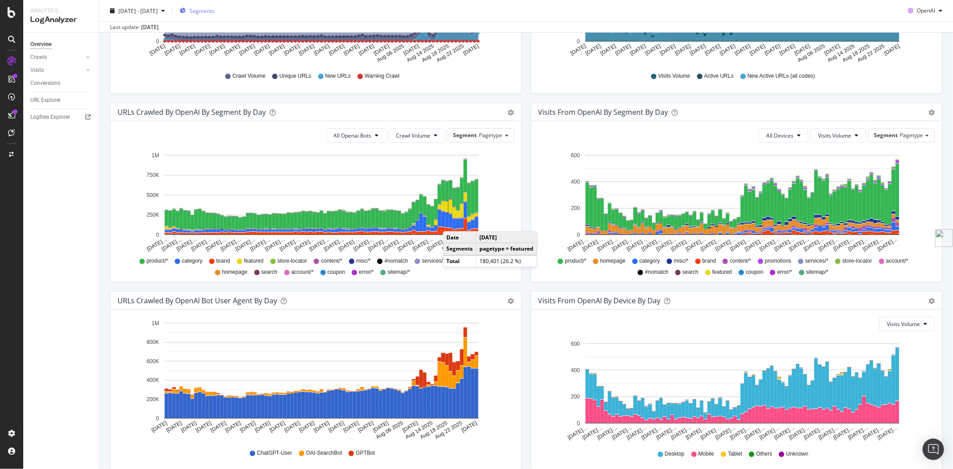
scroll to position [276, 0]
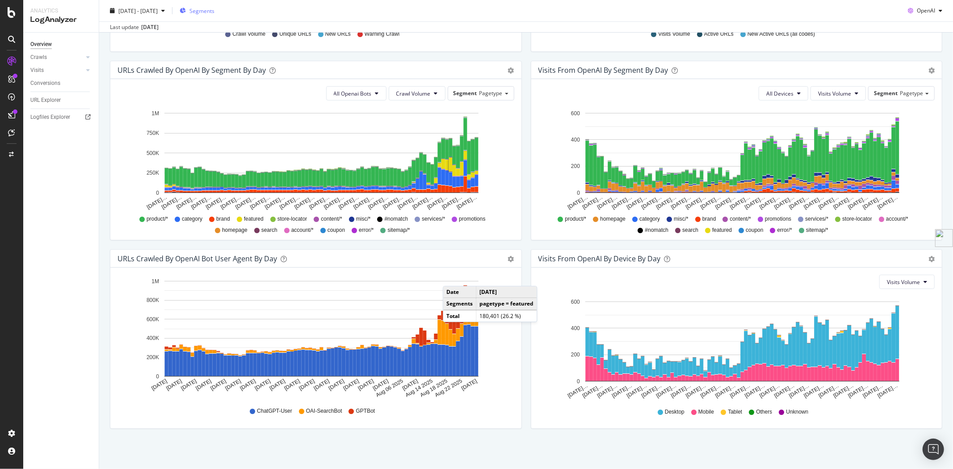
click at [909, 324] on icon "Jun 03… Jun 07… Jun 11… Jun 15… Jun 19… Jun 23… Jun 27… Jul 01… Jul 05… Jul 09……" at bounding box center [734, 348] width 393 height 104
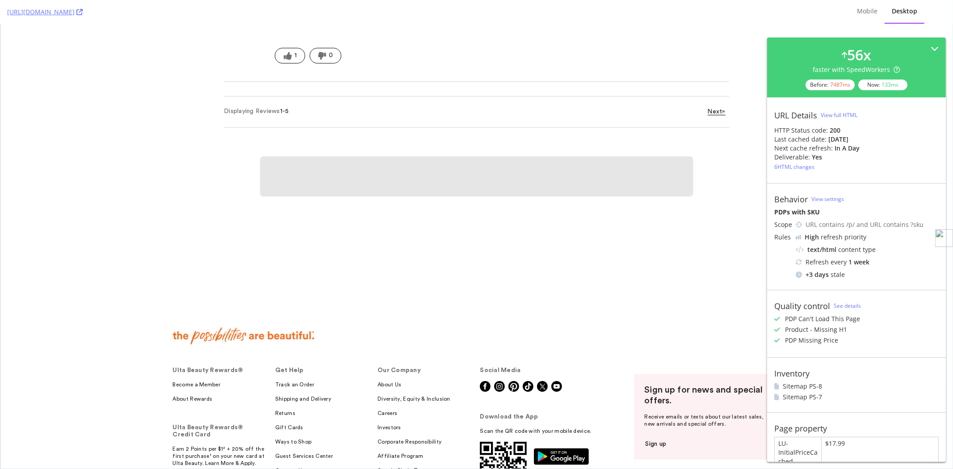
scroll to position [8246, 0]
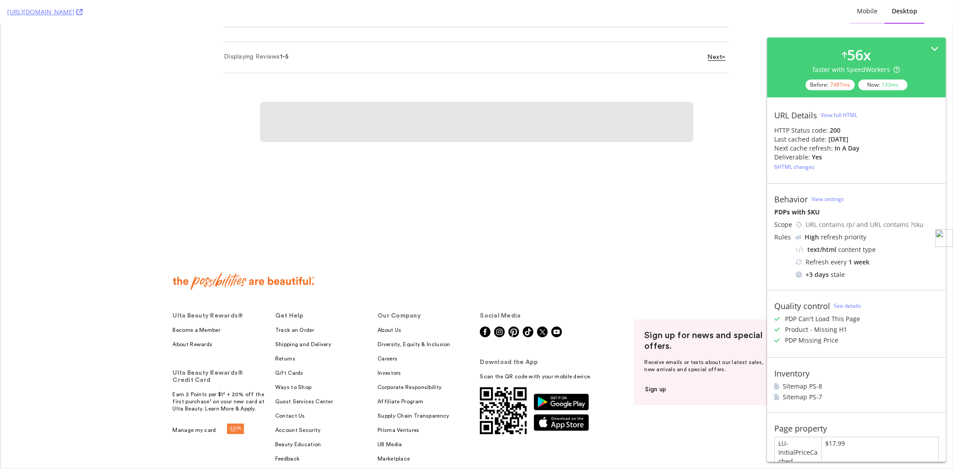
click at [865, 19] on div "Mobile" at bounding box center [867, 12] width 35 height 25
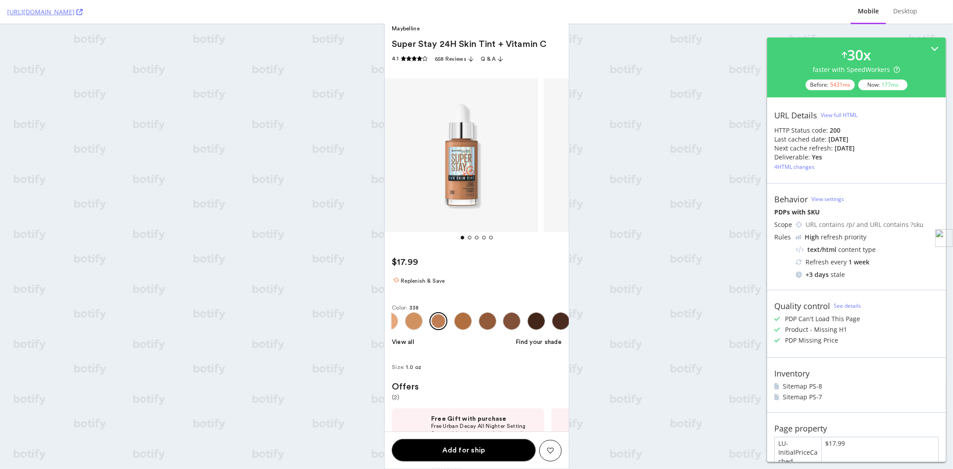
scroll to position [0, 0]
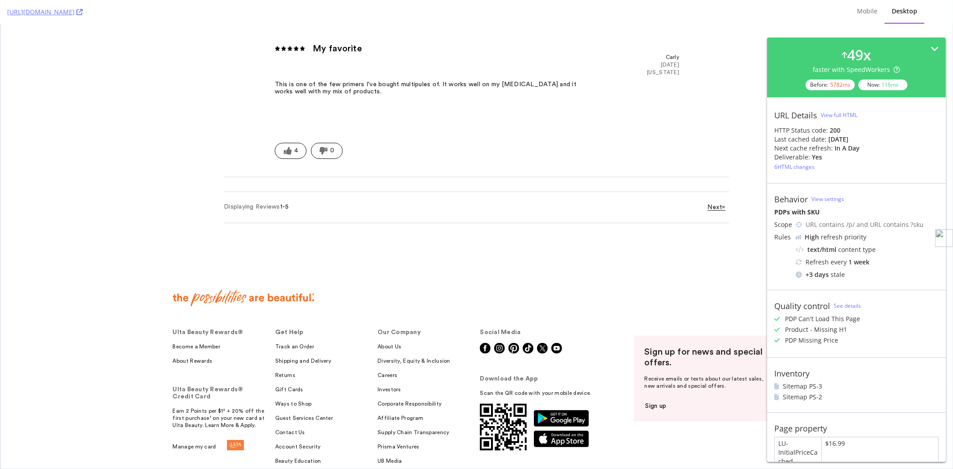
scroll to position [3864, 0]
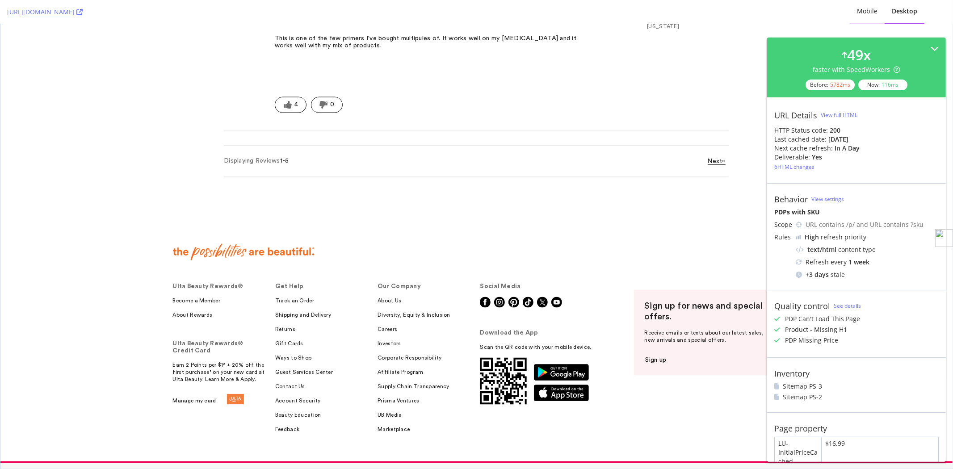
click at [870, 14] on div "Mobile" at bounding box center [867, 11] width 21 height 9
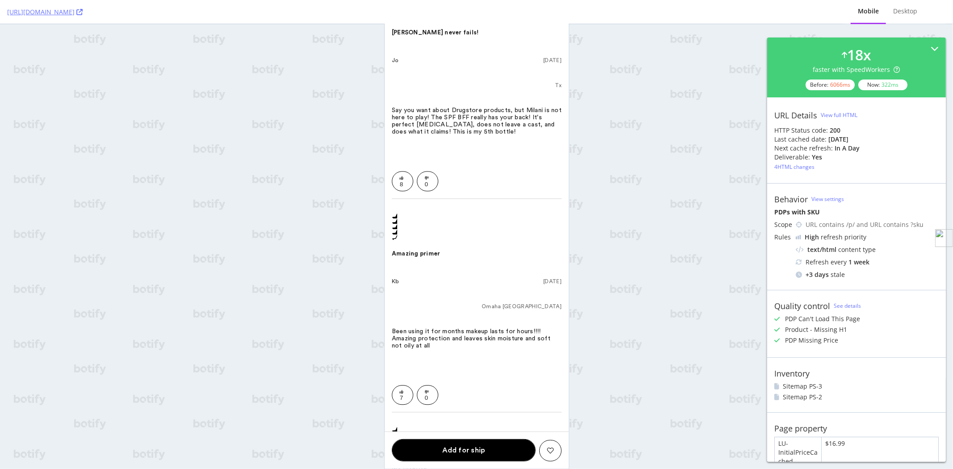
scroll to position [4516, 0]
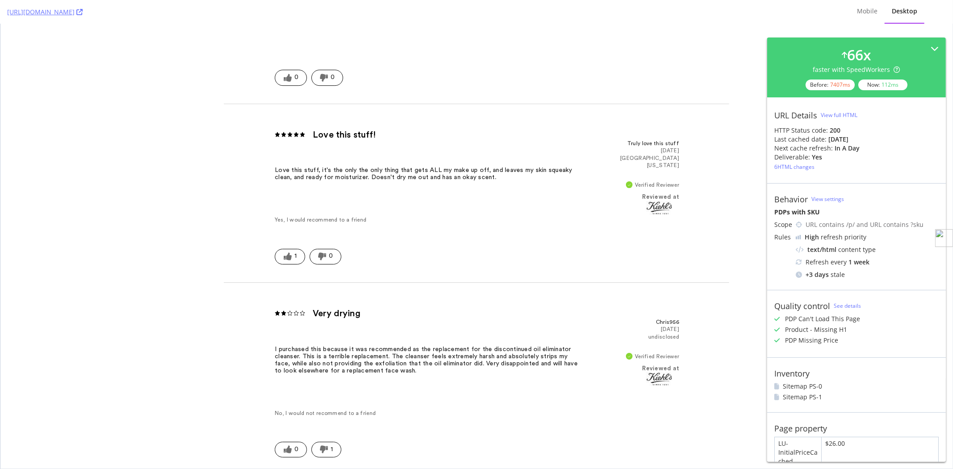
scroll to position [2165, 0]
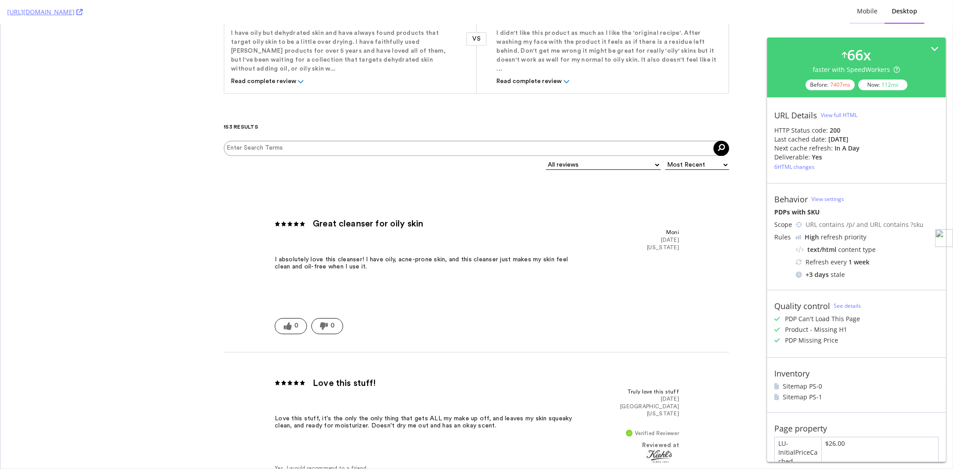
drag, startPoint x: 189, startPoint y: 183, endPoint x: 875, endPoint y: 9, distance: 708.3
click at [875, 9] on div "Mobile" at bounding box center [867, 11] width 21 height 9
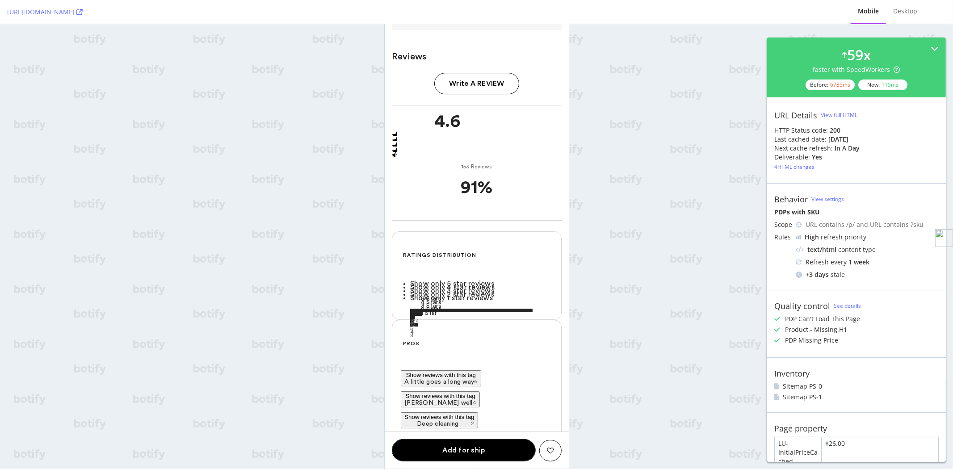
scroll to position [2580, 0]
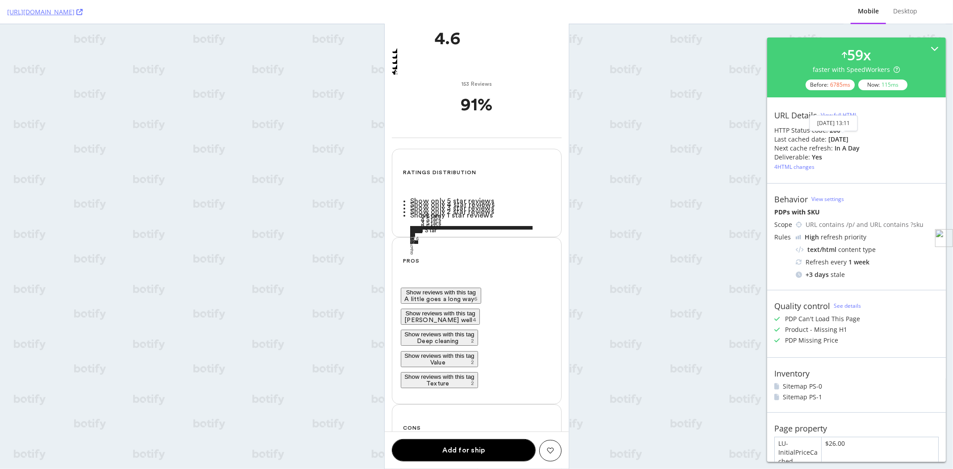
drag, startPoint x: 863, startPoint y: 136, endPoint x: 827, endPoint y: 138, distance: 36.2
click at [827, 138] on div "Last cached date: 6 days ago" at bounding box center [856, 139] width 164 height 9
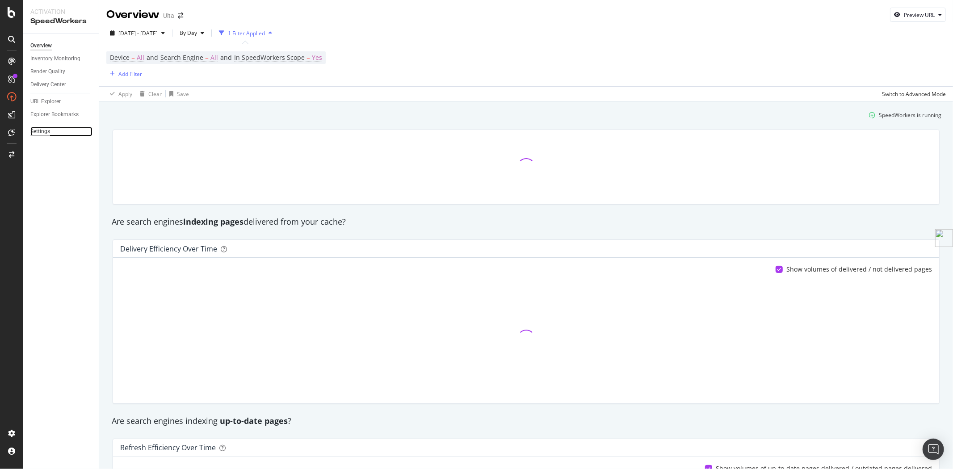
click at [40, 131] on div "Settings" at bounding box center [40, 131] width 20 height 9
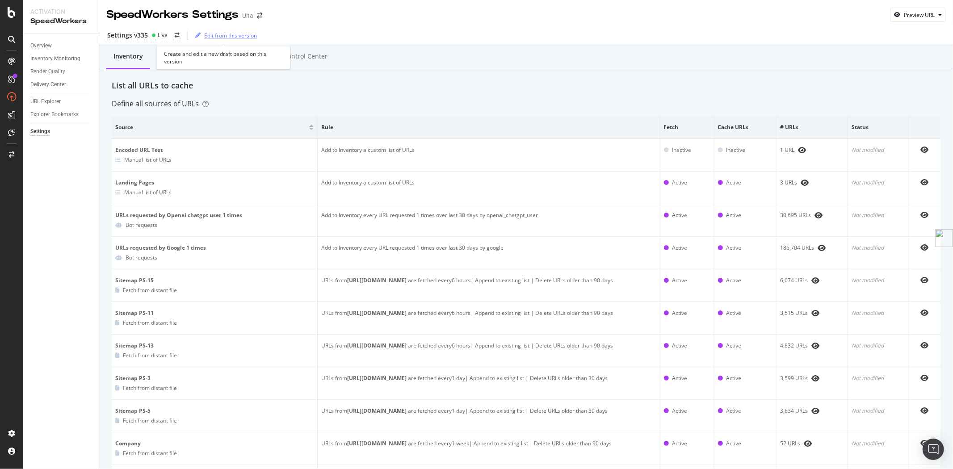
click at [231, 37] on div "Edit from this version" at bounding box center [230, 36] width 53 height 8
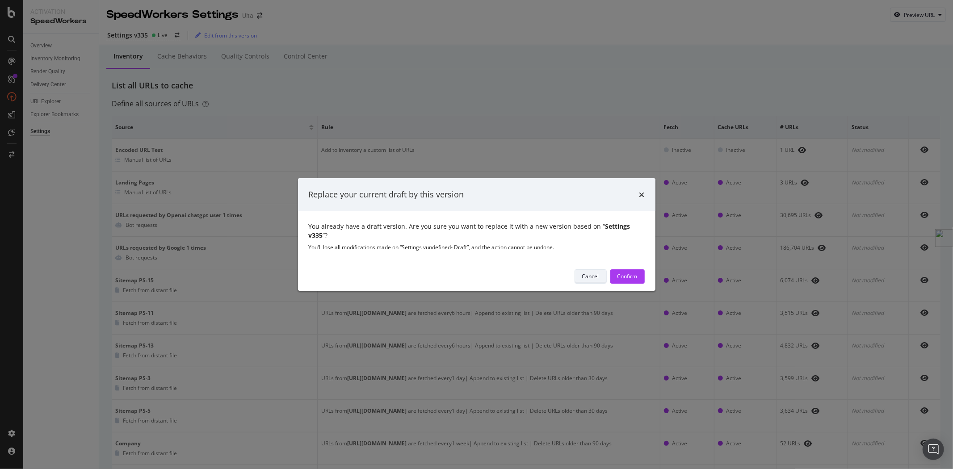
click at [590, 270] on div "Cancel" at bounding box center [590, 276] width 17 height 13
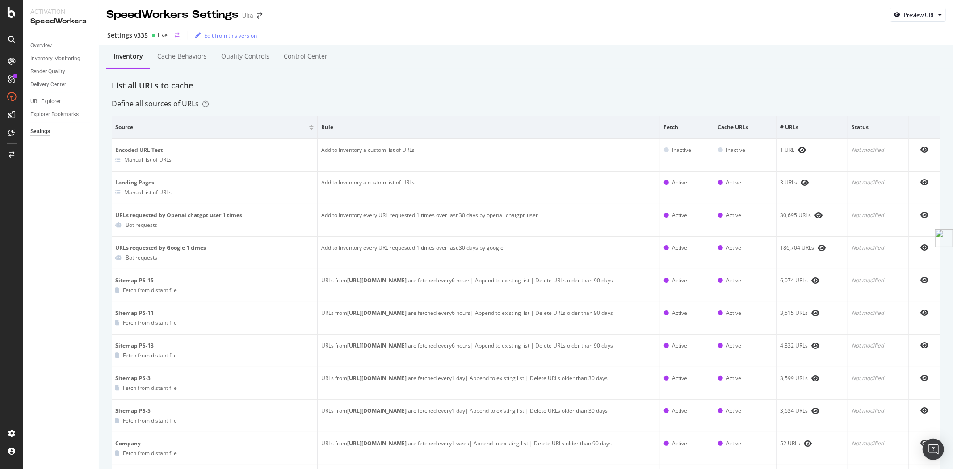
click at [130, 32] on div "Settings v335" at bounding box center [127, 35] width 41 height 9
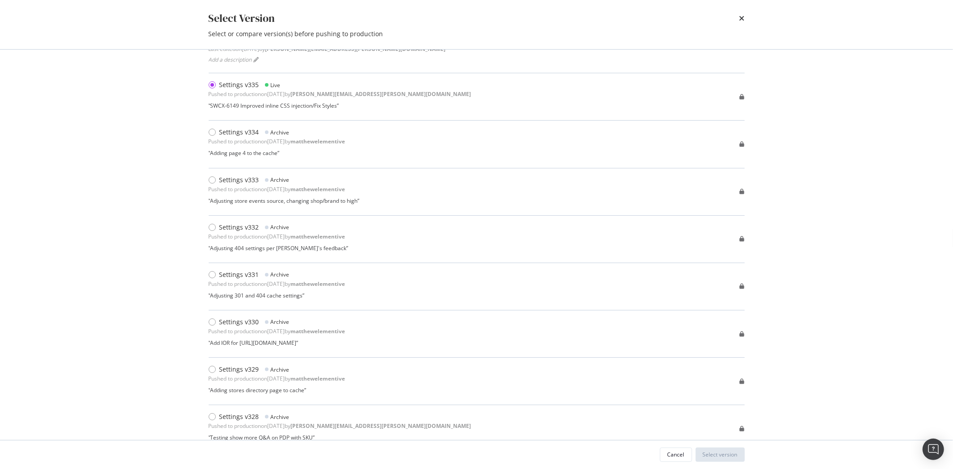
scroll to position [50, 0]
